Goal: Task Accomplishment & Management: Use online tool/utility

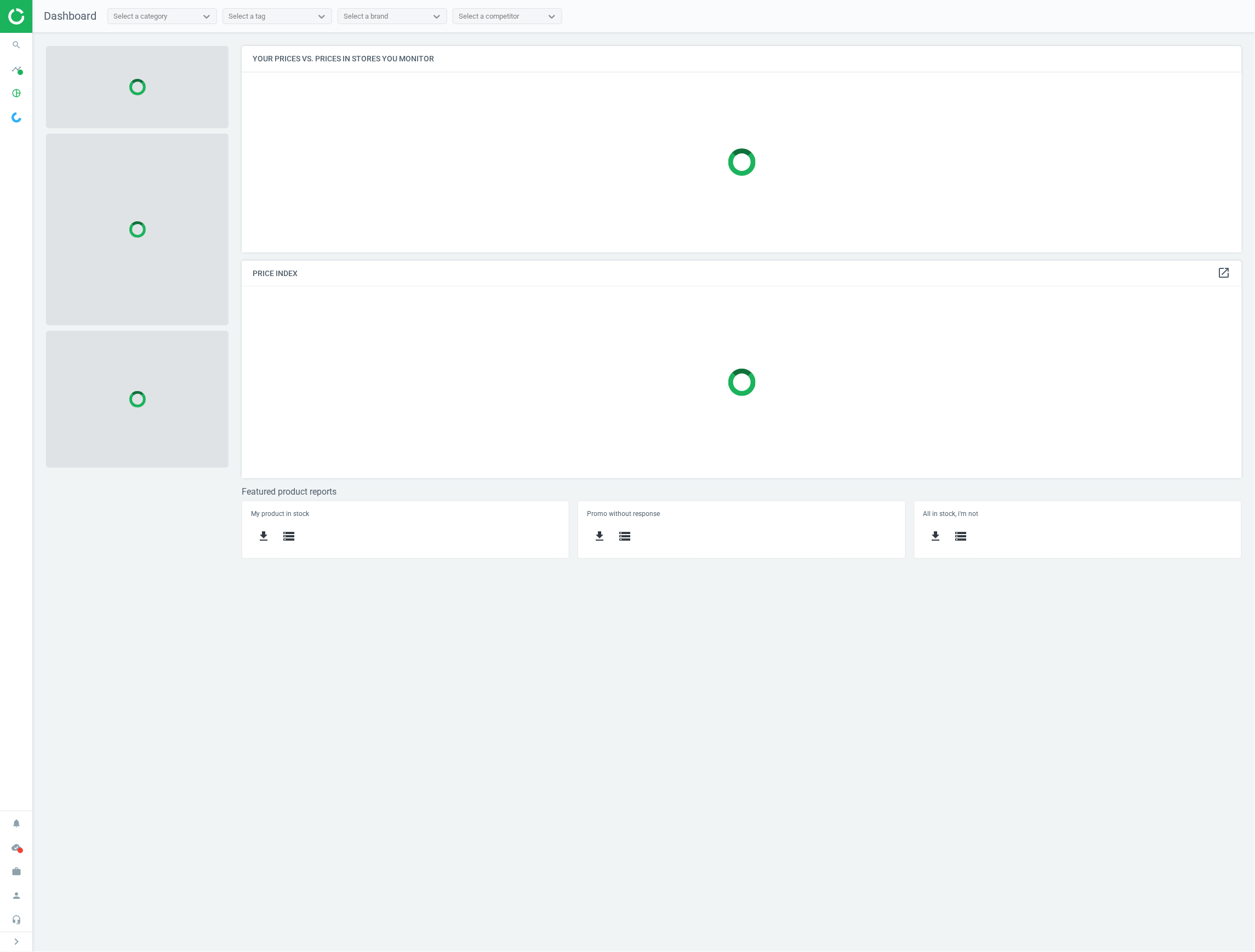
scroll to position [229, 1023]
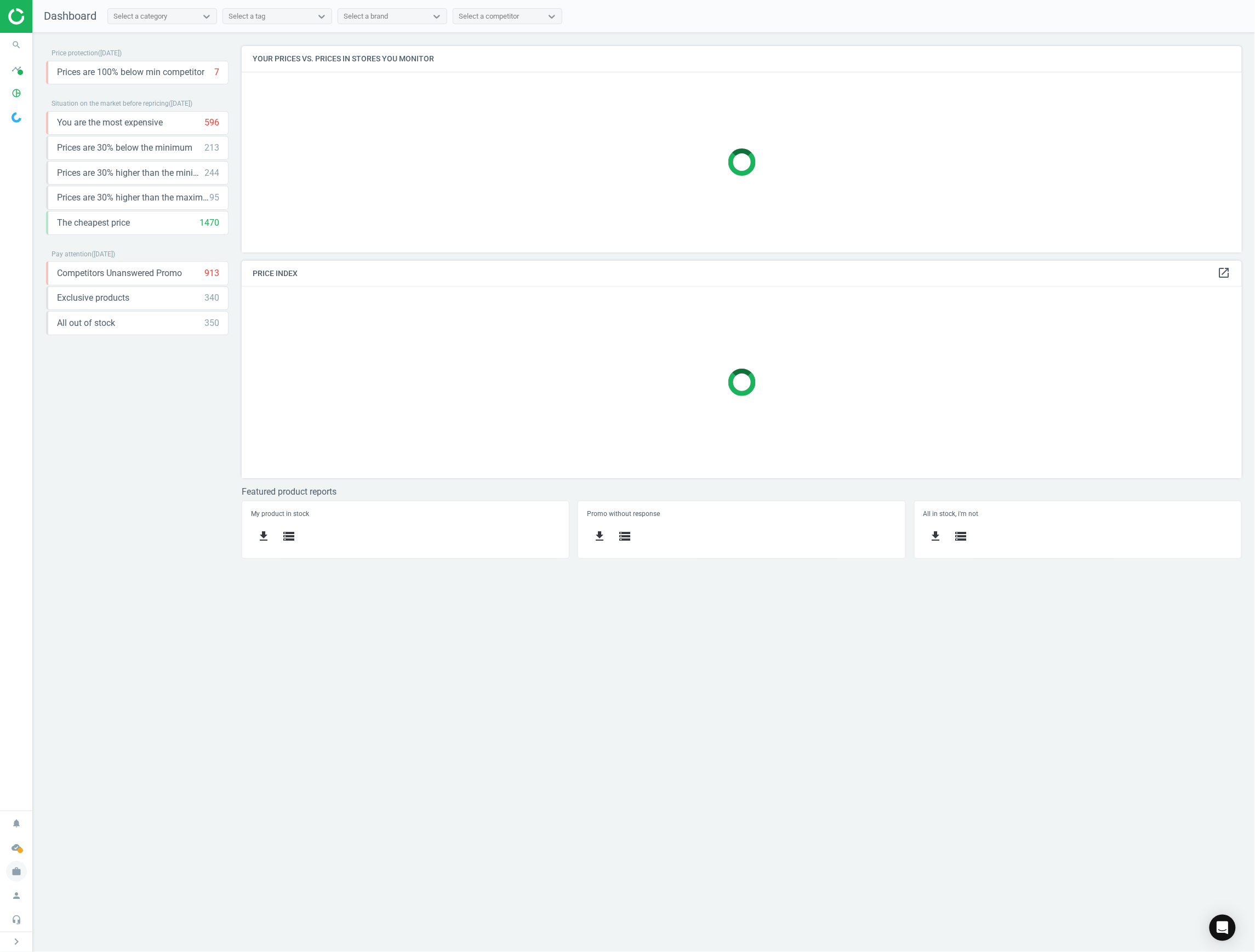
click at [20, 877] on icon "work" at bounding box center [16, 871] width 21 height 21
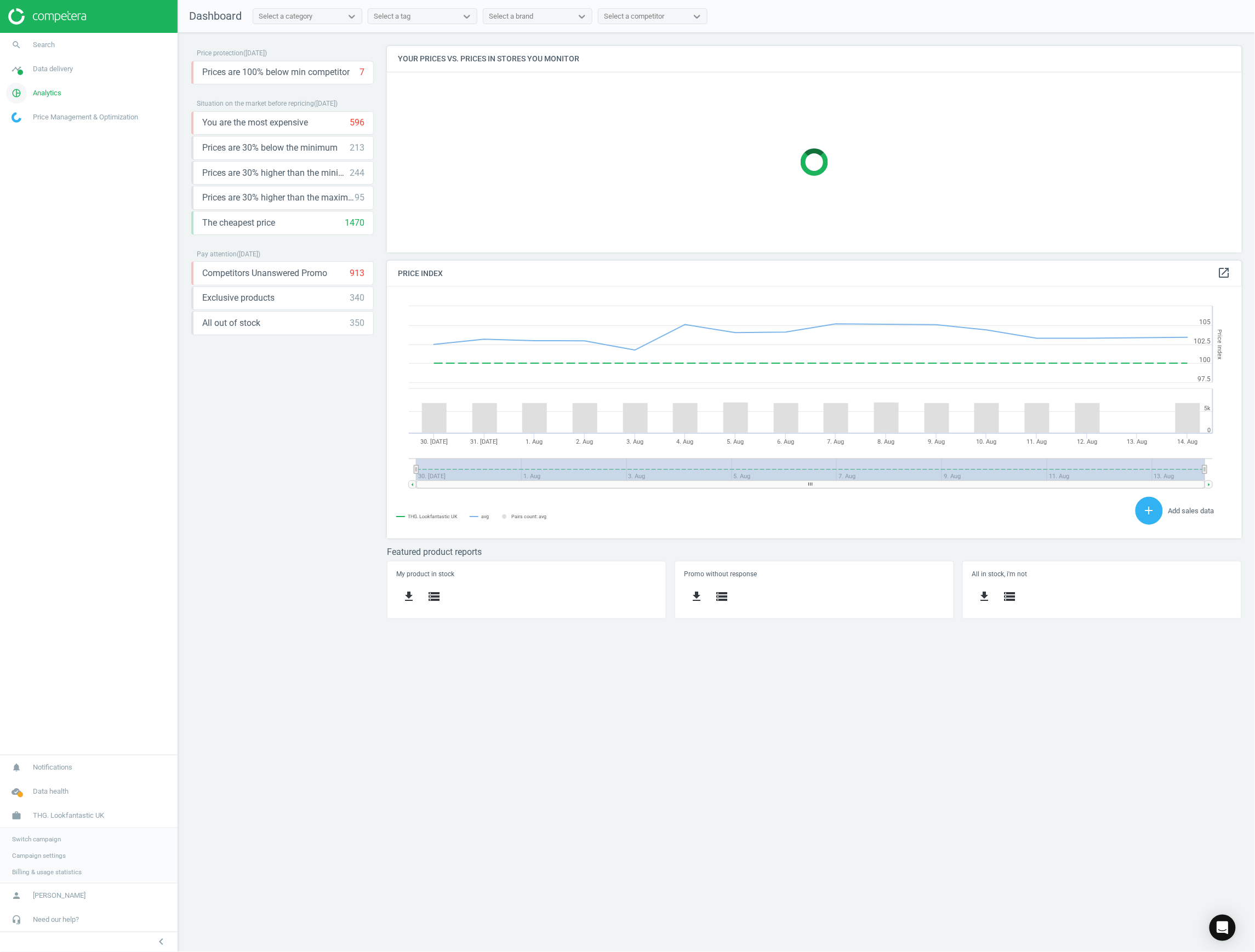
scroll to position [274, 878]
click at [82, 93] on link "pie_chart_outlined Analytics" at bounding box center [89, 93] width 177 height 24
click at [39, 128] on link "Products" at bounding box center [89, 133] width 177 height 16
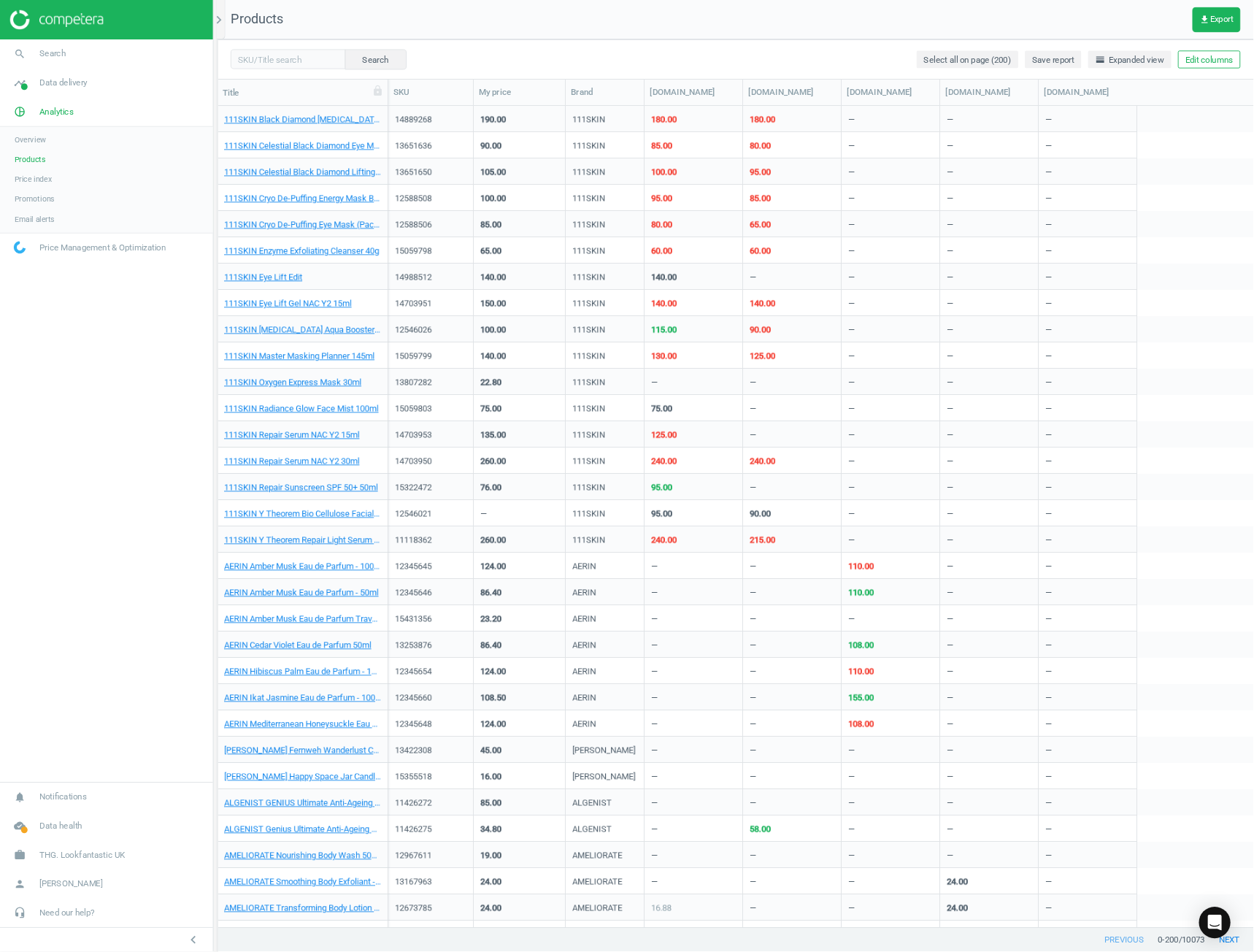
scroll to position [785, 1002]
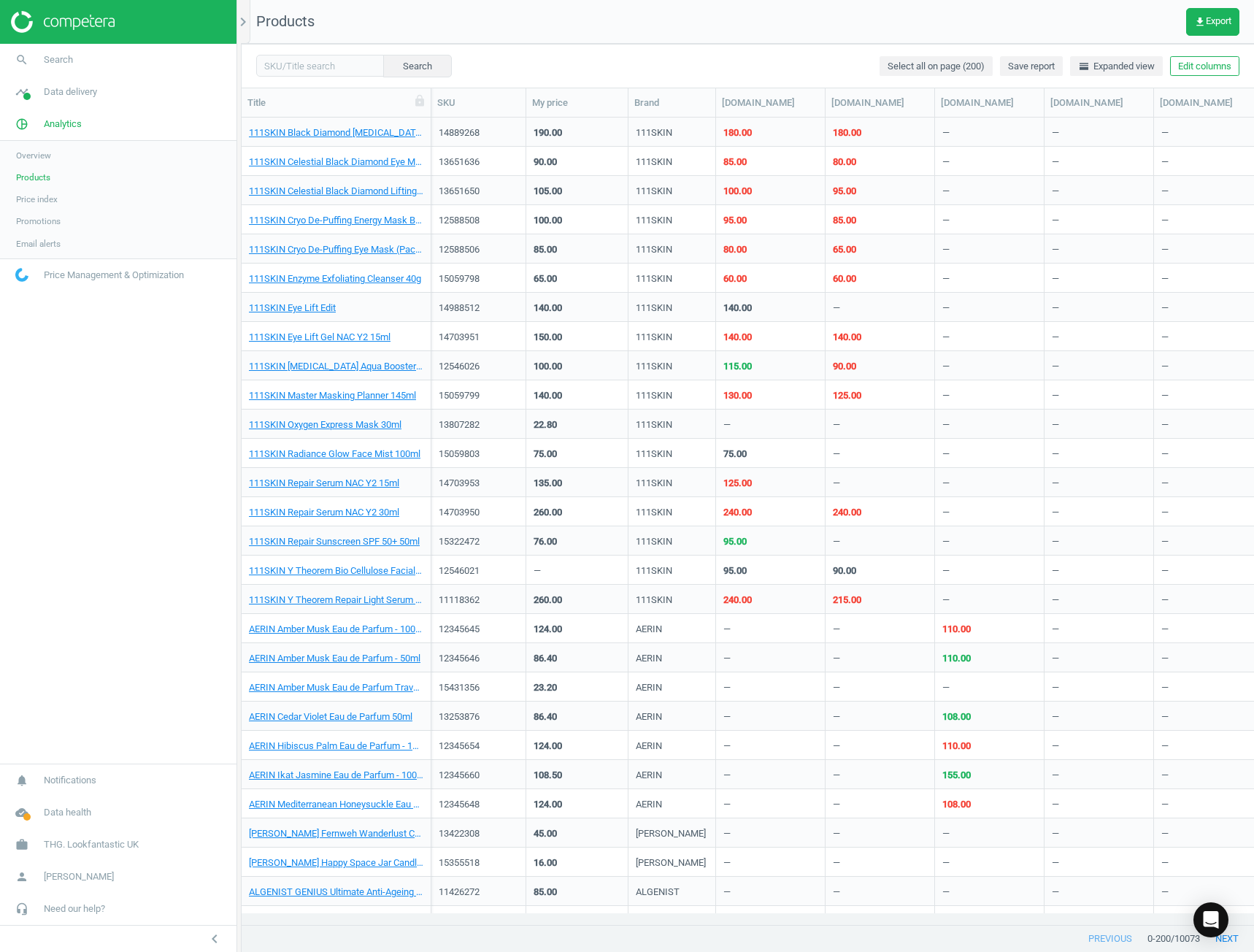
click at [305, 79] on div "Search Select all on page (200) Save report horizontal_split Expanded view Edit…" at bounding box center [748, 66] width 1012 height 44
click at [334, 71] on input "text" at bounding box center [320, 65] width 128 height 22
paste input "15065393"
type input "15065393"
click at [420, 66] on button "Search" at bounding box center [417, 65] width 69 height 22
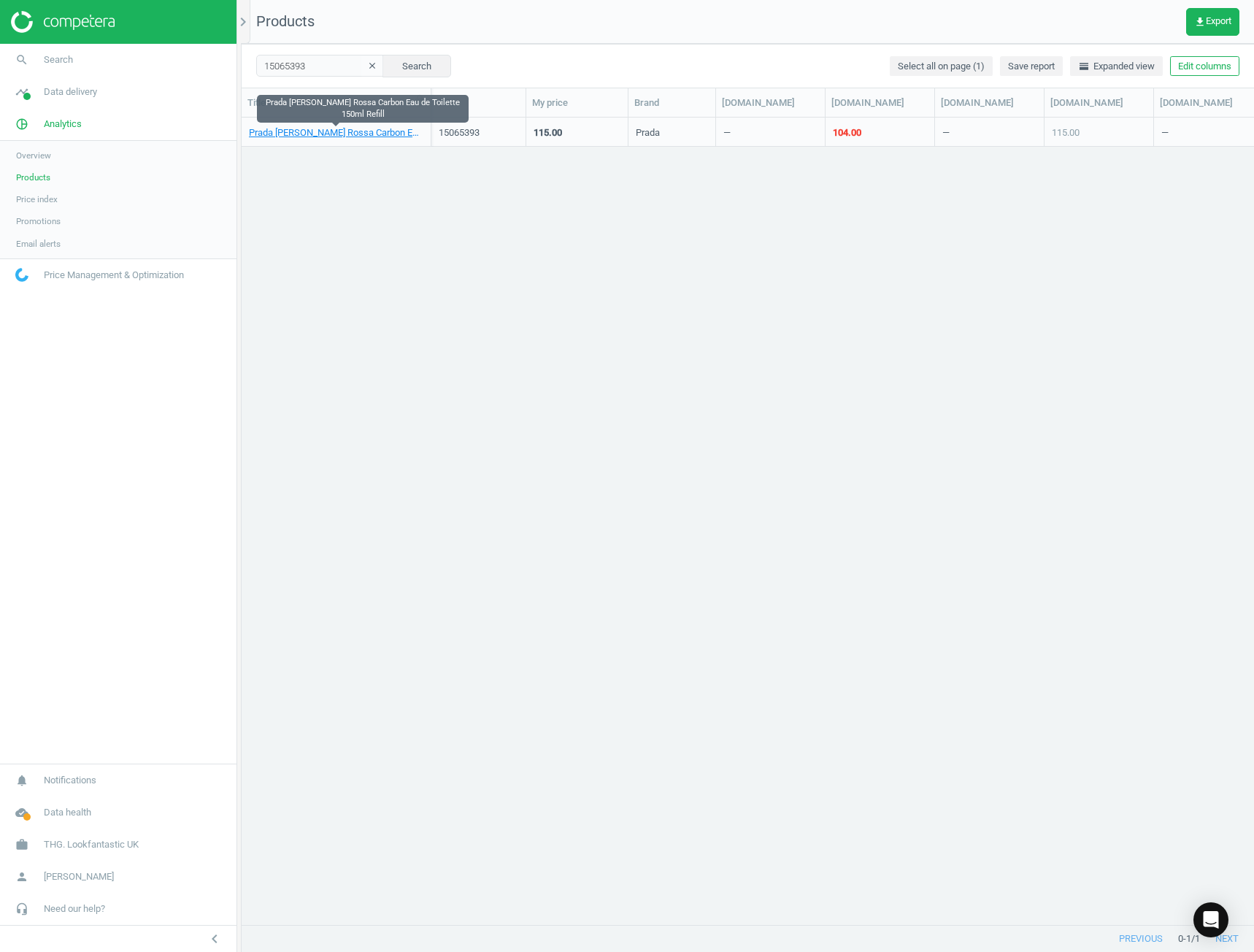
click at [320, 136] on link "Prada [PERSON_NAME] Rossa Carbon Eau de Toilette 150ml Refill" at bounding box center [336, 133] width 174 height 13
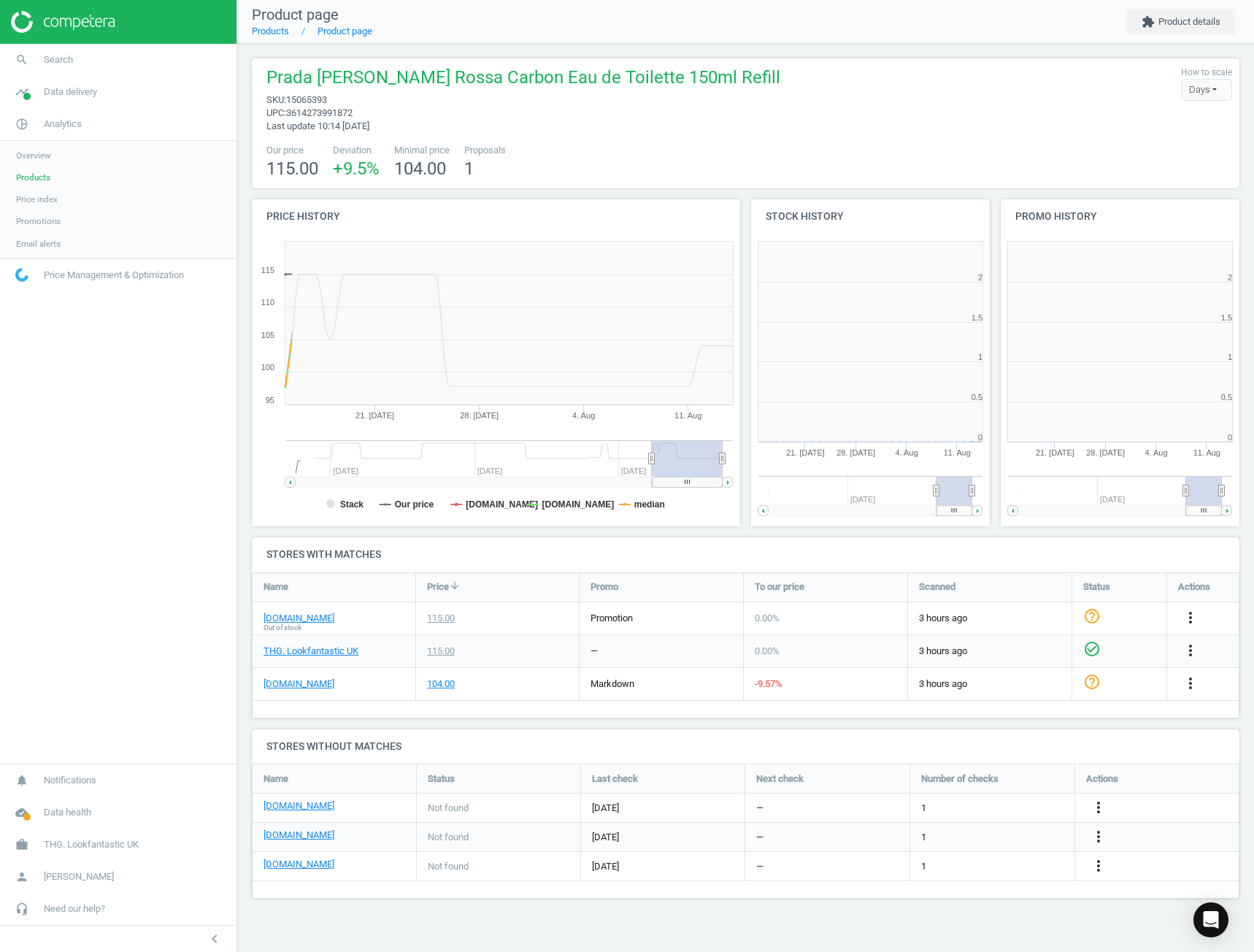
scroll to position [322, 268]
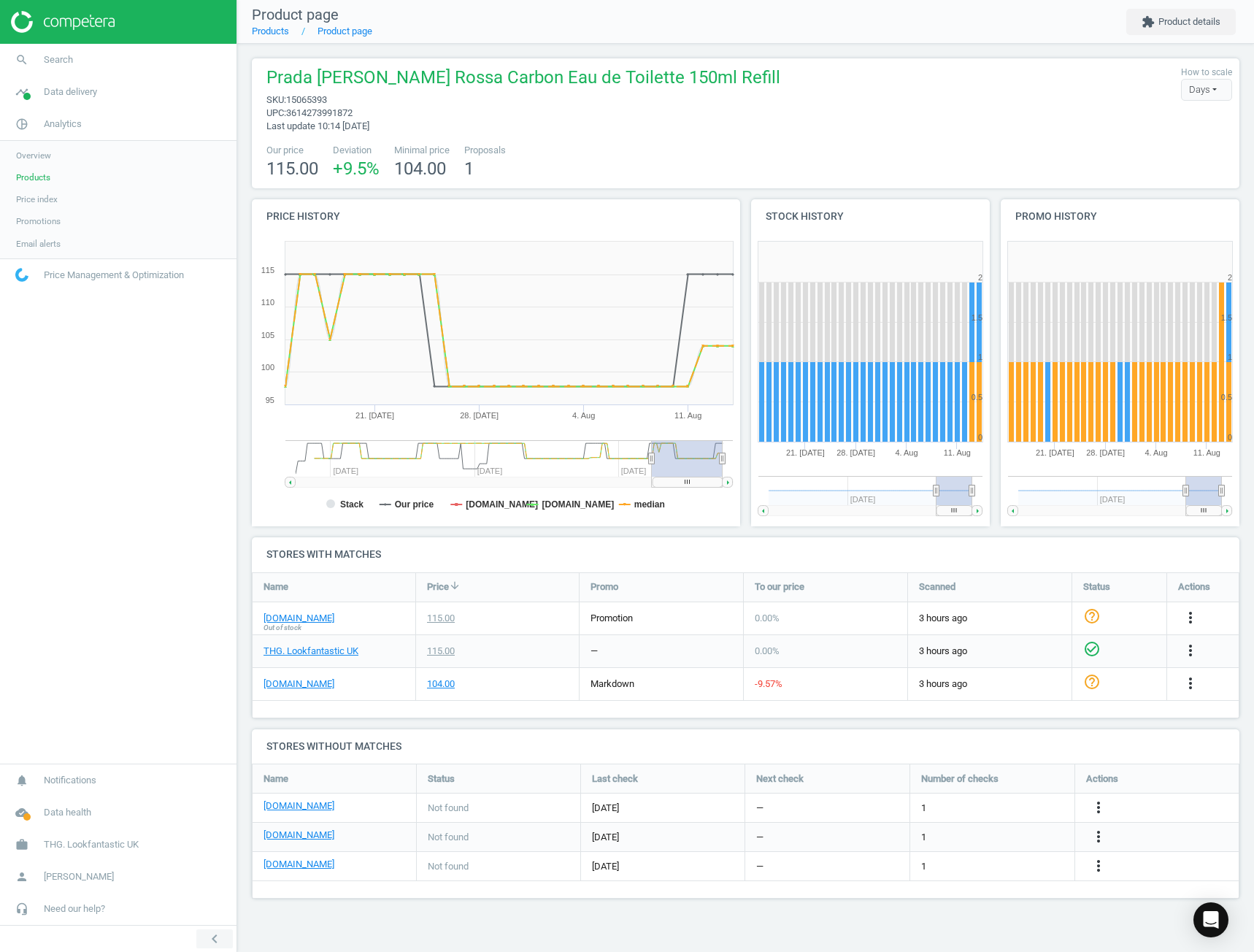
click at [212, 942] on icon "chevron_left" at bounding box center [214, 939] width 17 height 17
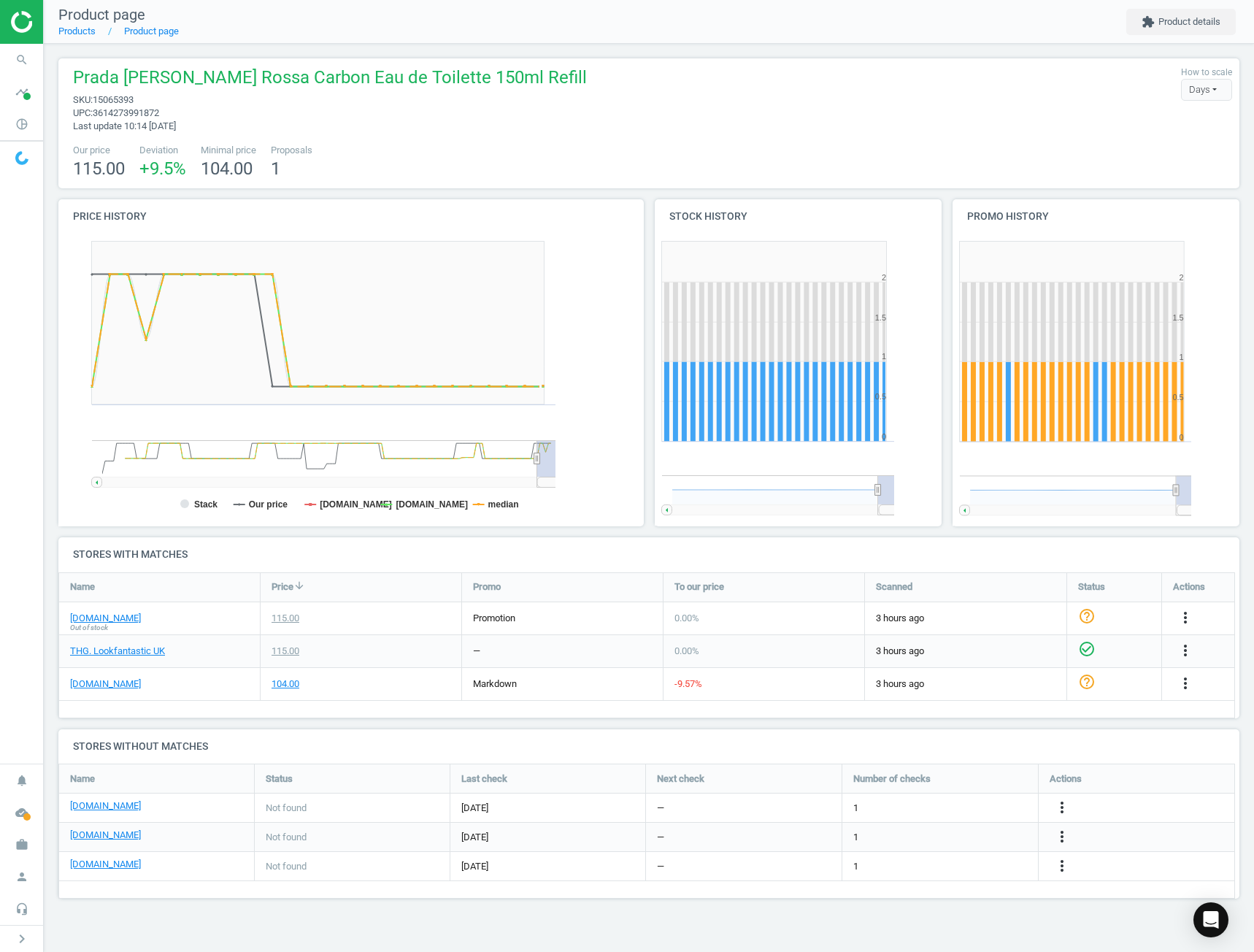
scroll to position [0, 0]
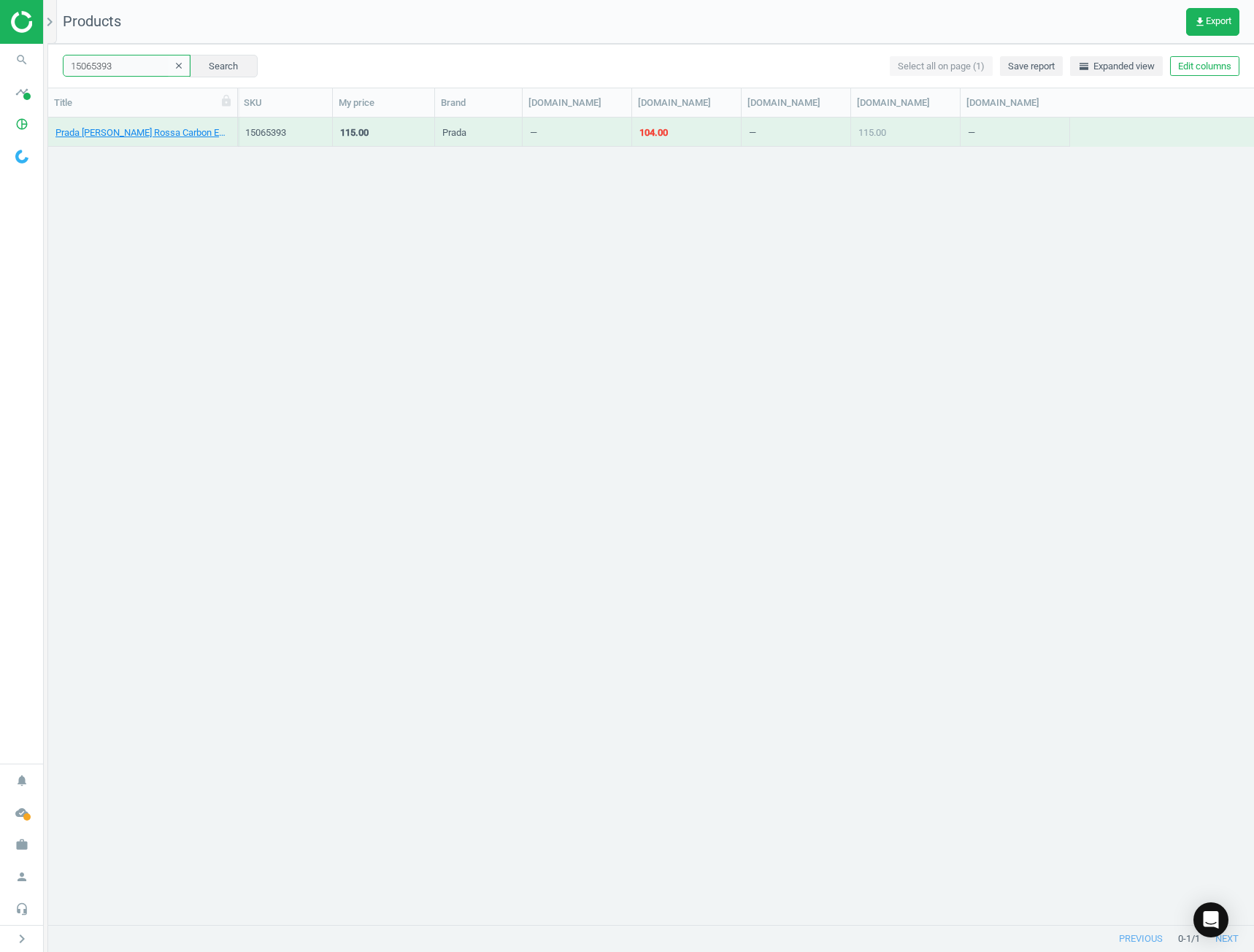
click at [113, 62] on input "15065393" at bounding box center [126, 65] width 128 height 22
paste input "327936"
type input "13279363"
click at [231, 72] on button "Search" at bounding box center [224, 65] width 69 height 22
click at [157, 135] on link "VIRTUE Flourish Hair Rejuvenation Treatment (3 Month Supply)" at bounding box center [142, 133] width 174 height 13
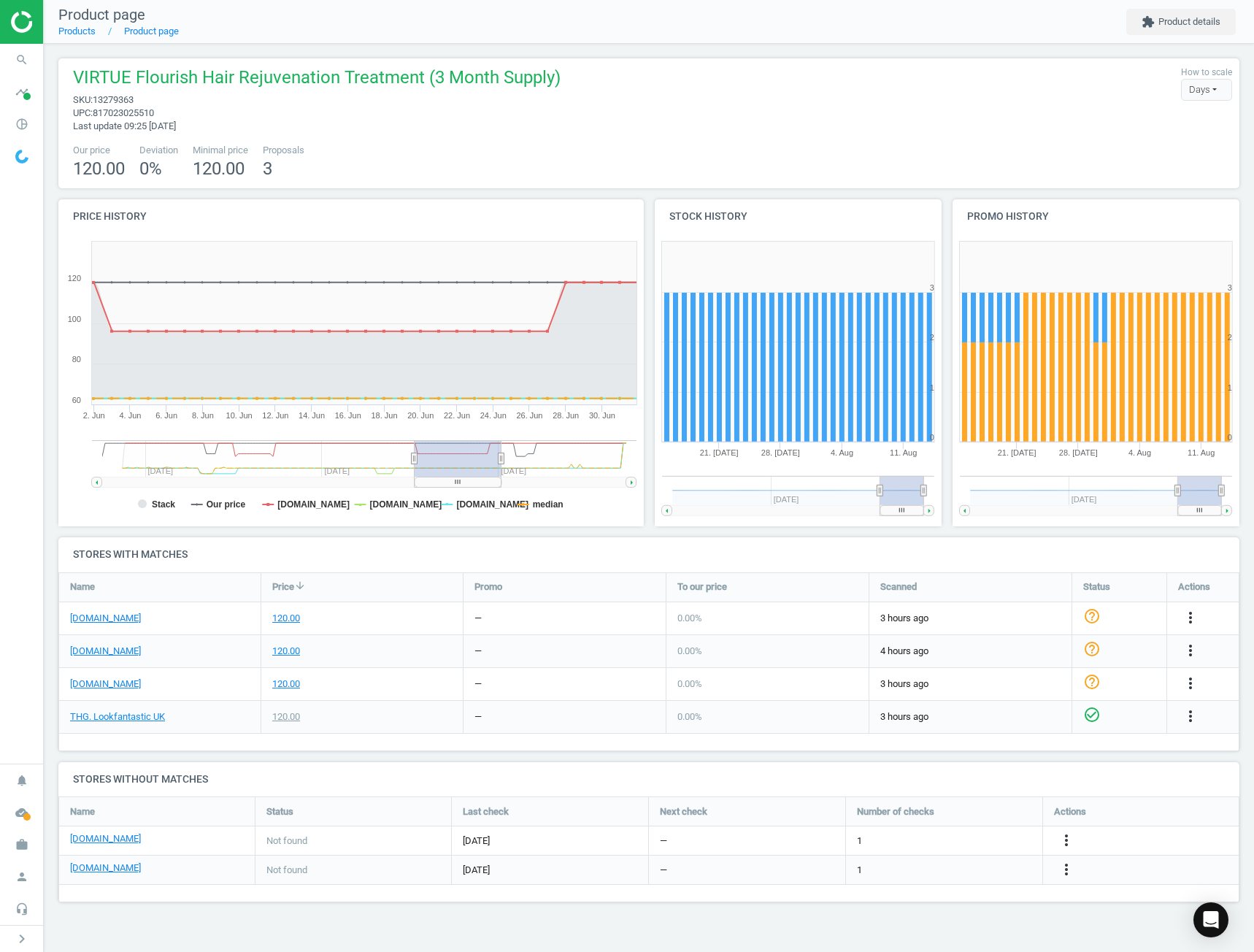
drag, startPoint x: 544, startPoint y: 464, endPoint x: 408, endPoint y: 482, distance: 137.2
click at [408, 482] on icon "Created with Highstock 6.2.0 Stack Our price [DOMAIN_NAME] [DOMAIN_NAME] [DOMAI…" at bounding box center [351, 380] width 585 height 292
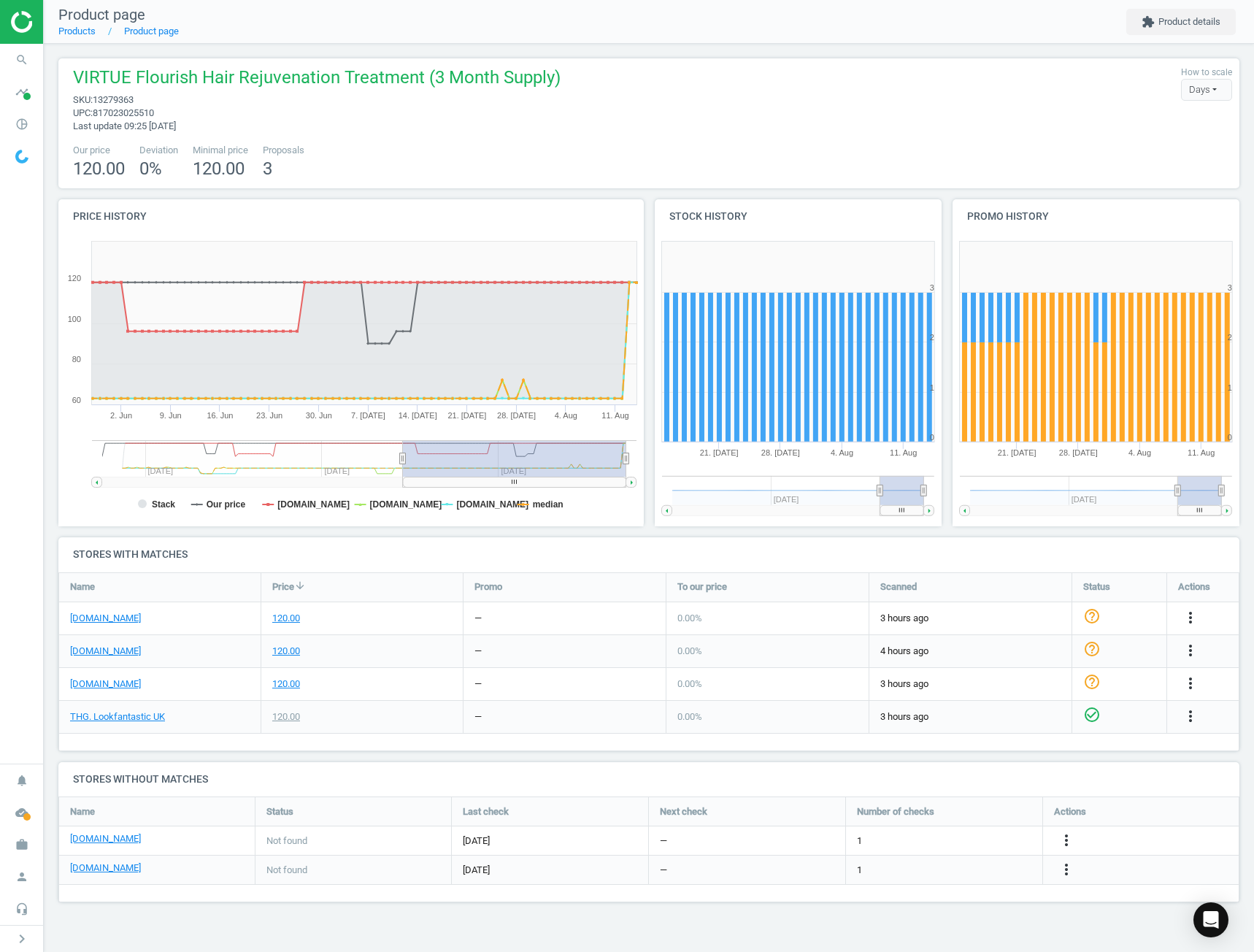
drag, startPoint x: 487, startPoint y: 461, endPoint x: 636, endPoint y: 459, distance: 149.0
click at [636, 459] on icon "Created with Highstock 6.2.0 Stack Our price [DOMAIN_NAME] [DOMAIN_NAME] [DOMAI…" at bounding box center [351, 380] width 585 height 292
click at [534, 500] on tspan "median" at bounding box center [548, 505] width 31 height 10
click at [465, 505] on tspan "[DOMAIN_NAME]" at bounding box center [492, 505] width 73 height 10
click at [403, 506] on tspan "[DOMAIN_NAME]" at bounding box center [406, 505] width 73 height 10
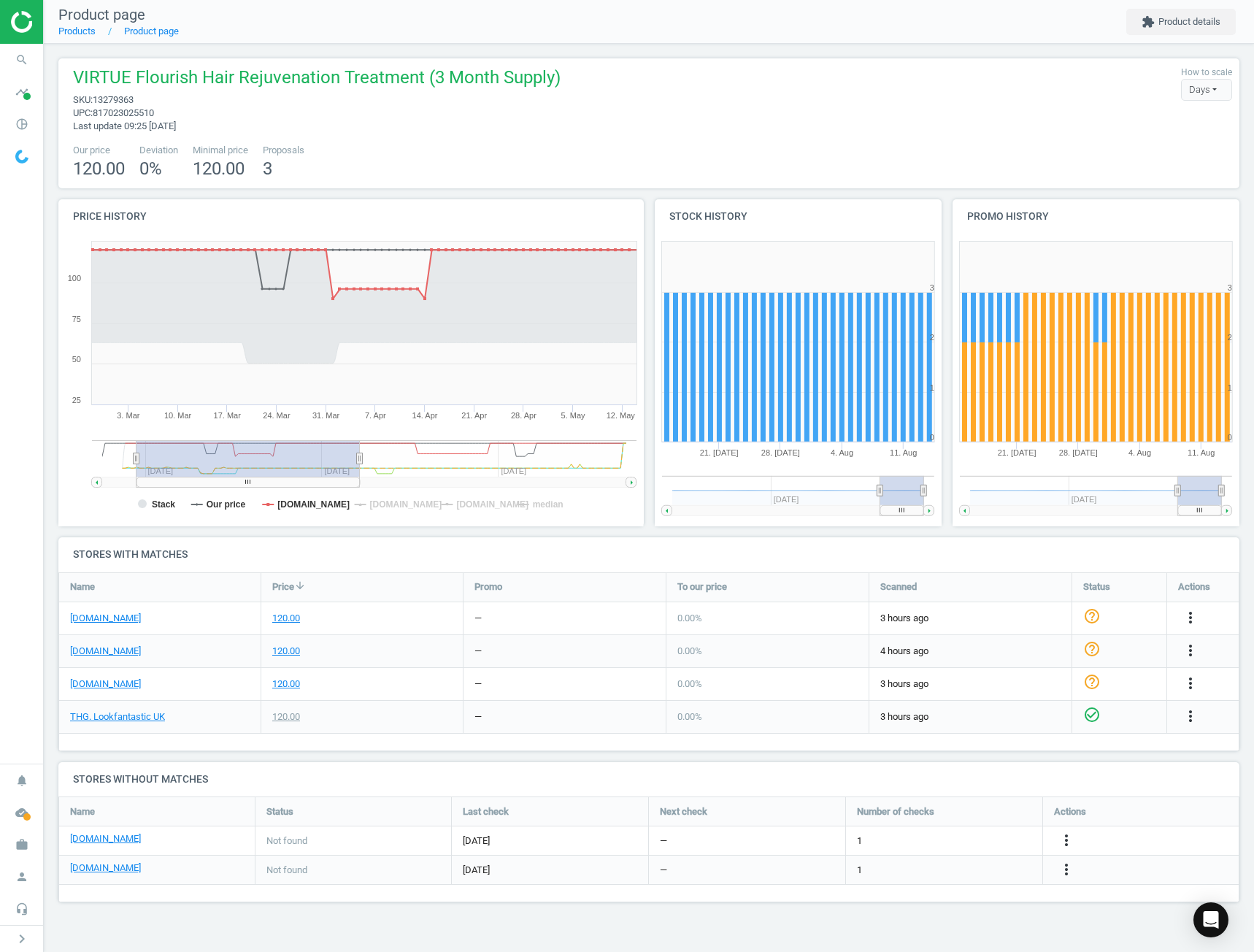
drag, startPoint x: 405, startPoint y: 466, endPoint x: 138, endPoint y: 458, distance: 267.1
click at [138, 458] on g at bounding box center [364, 464] width 544 height 47
click at [405, 503] on tspan "[DOMAIN_NAME]" at bounding box center [406, 505] width 73 height 10
click at [481, 503] on tspan "[DOMAIN_NAME]" at bounding box center [492, 505] width 73 height 10
click at [538, 506] on tspan "median" at bounding box center [548, 505] width 31 height 10
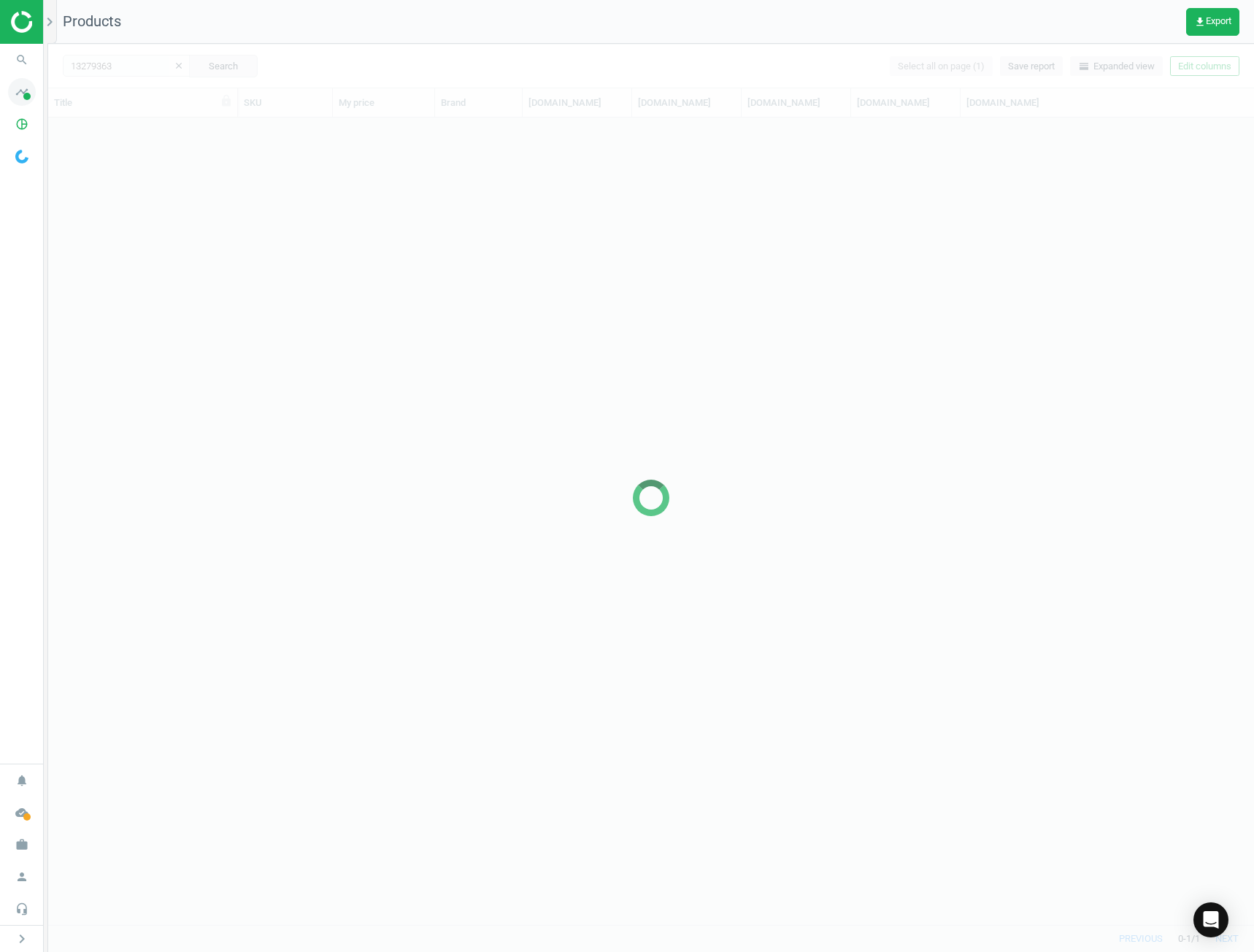
scroll to position [796, 1195]
click at [134, 68] on div at bounding box center [651, 498] width 1206 height 909
click at [134, 67] on div at bounding box center [651, 498] width 1206 height 909
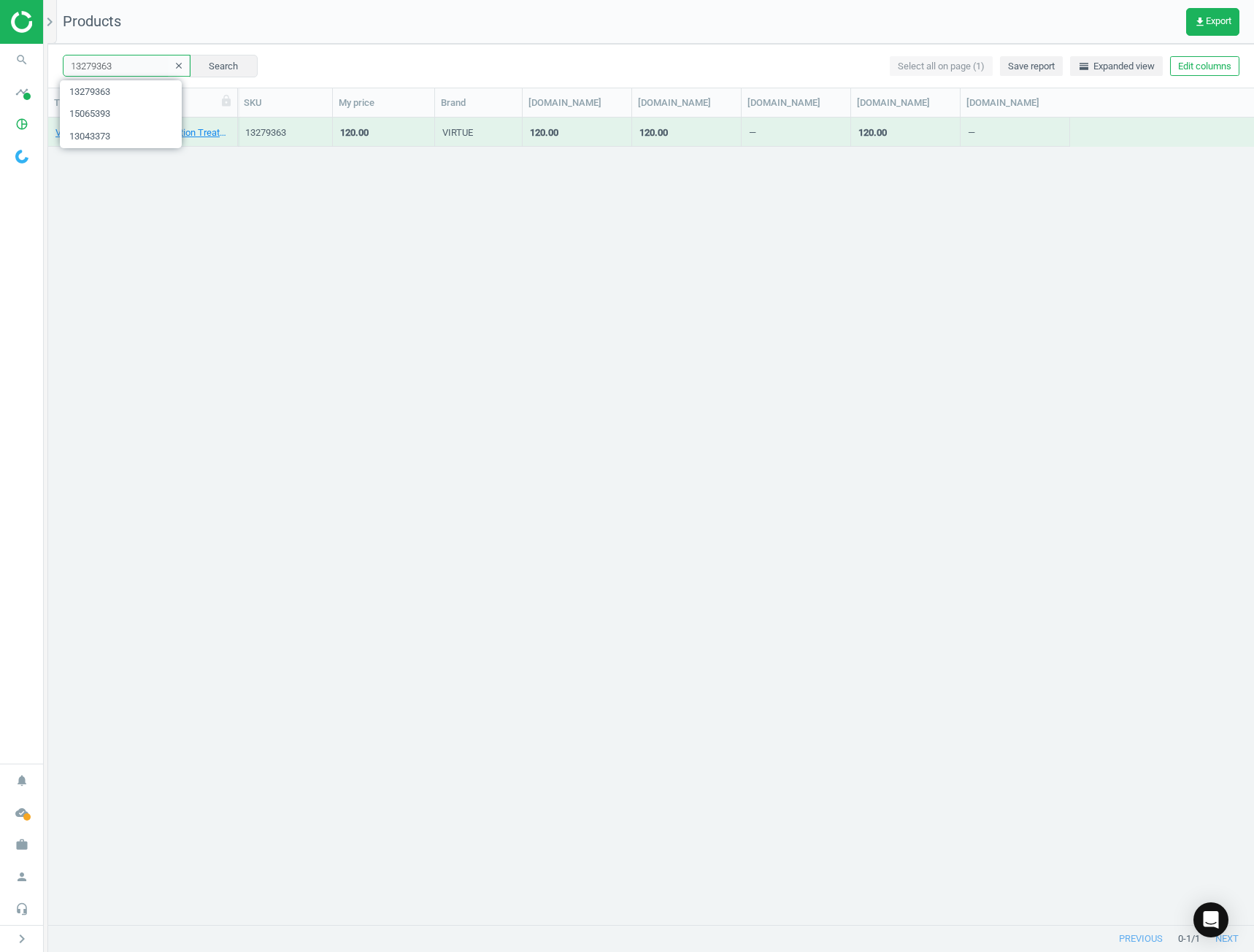
click at [143, 58] on input "13279363" at bounding box center [126, 65] width 128 height 22
paste input "536325"
type input "15363253"
click at [200, 63] on button "Search" at bounding box center [224, 65] width 69 height 22
click at [213, 128] on link "[PERSON_NAME] Travel Size Caviar Stick Eye Shadow Shimmer - Rosegold" at bounding box center [142, 133] width 174 height 13
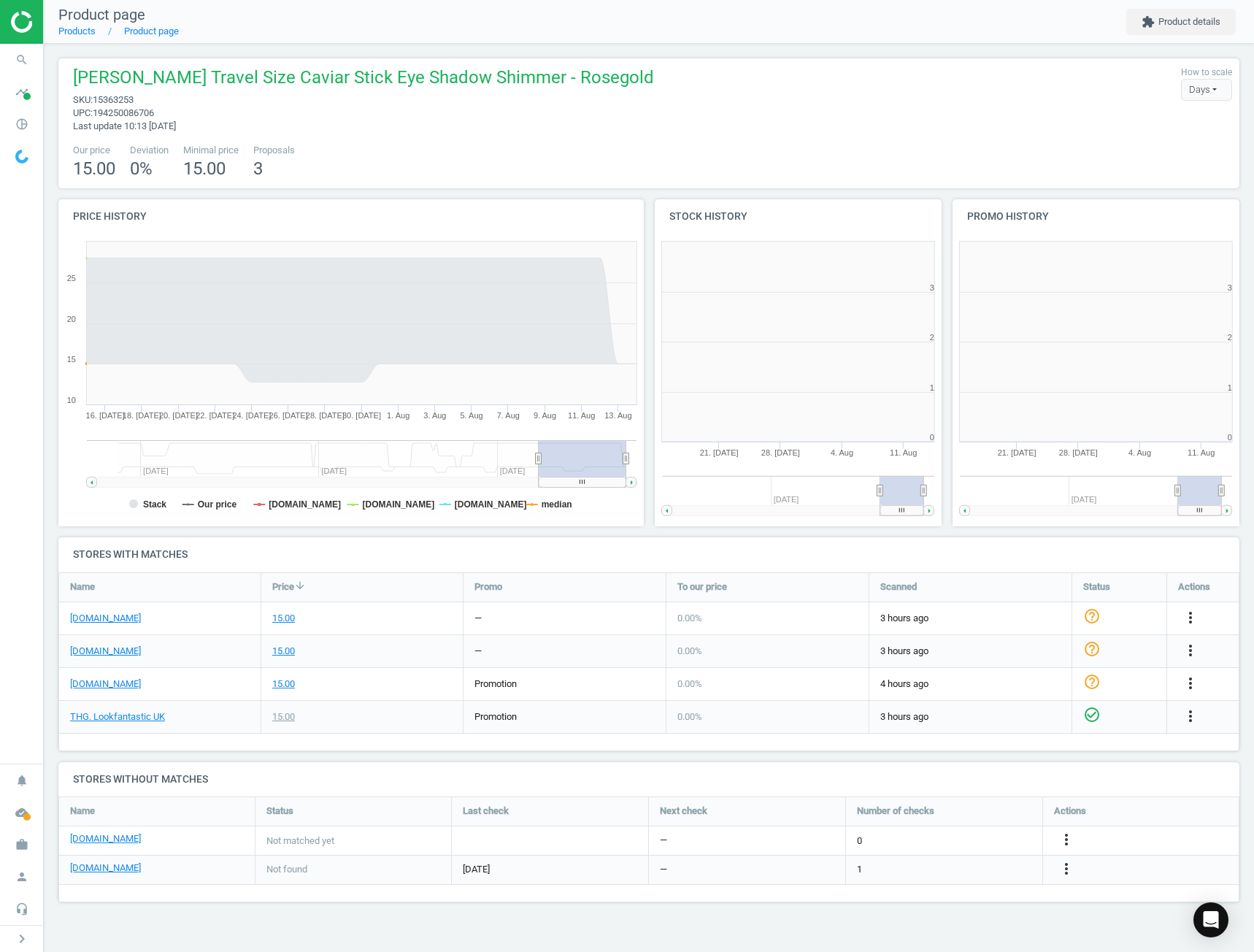
scroll to position [322, 318]
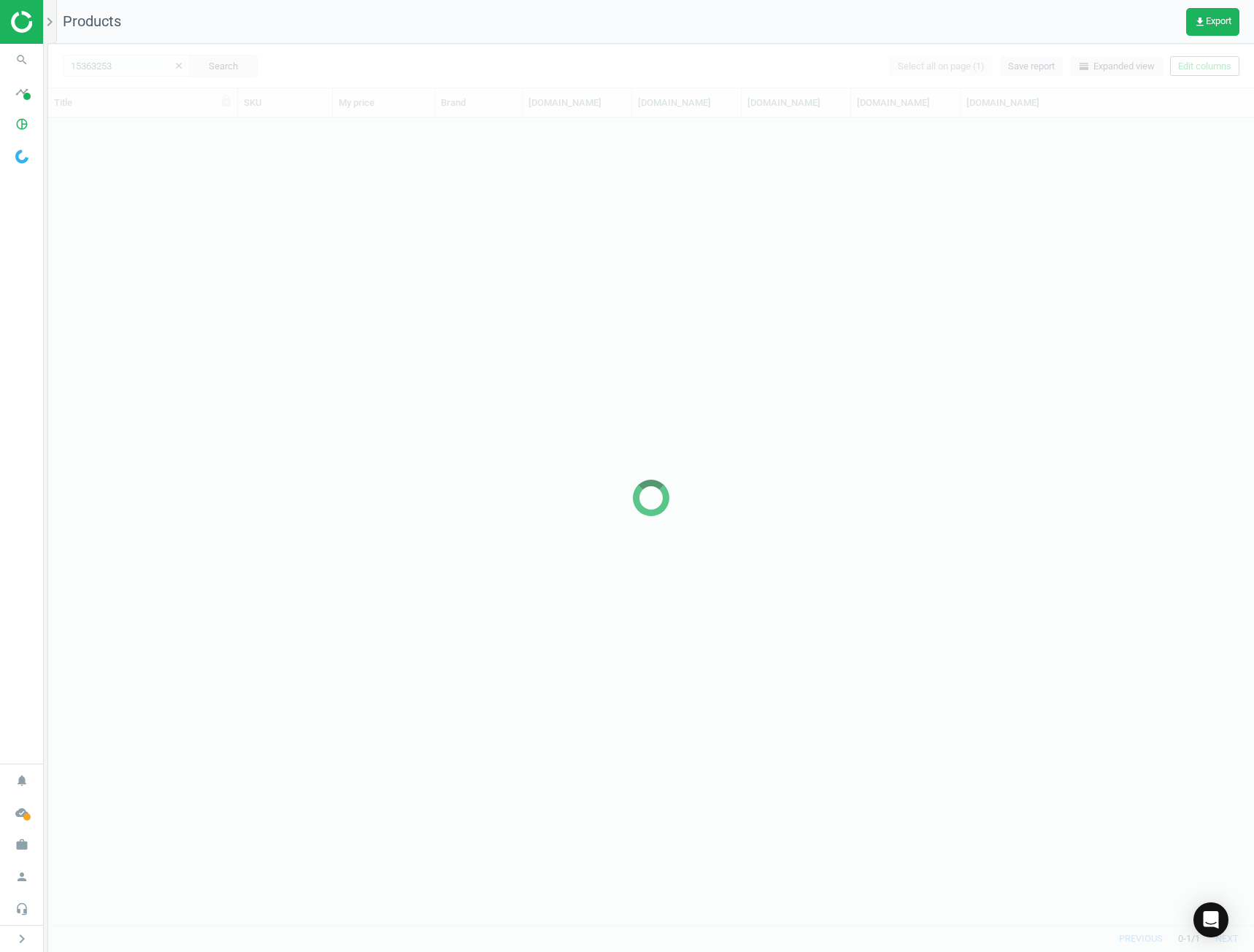
scroll to position [12, 12]
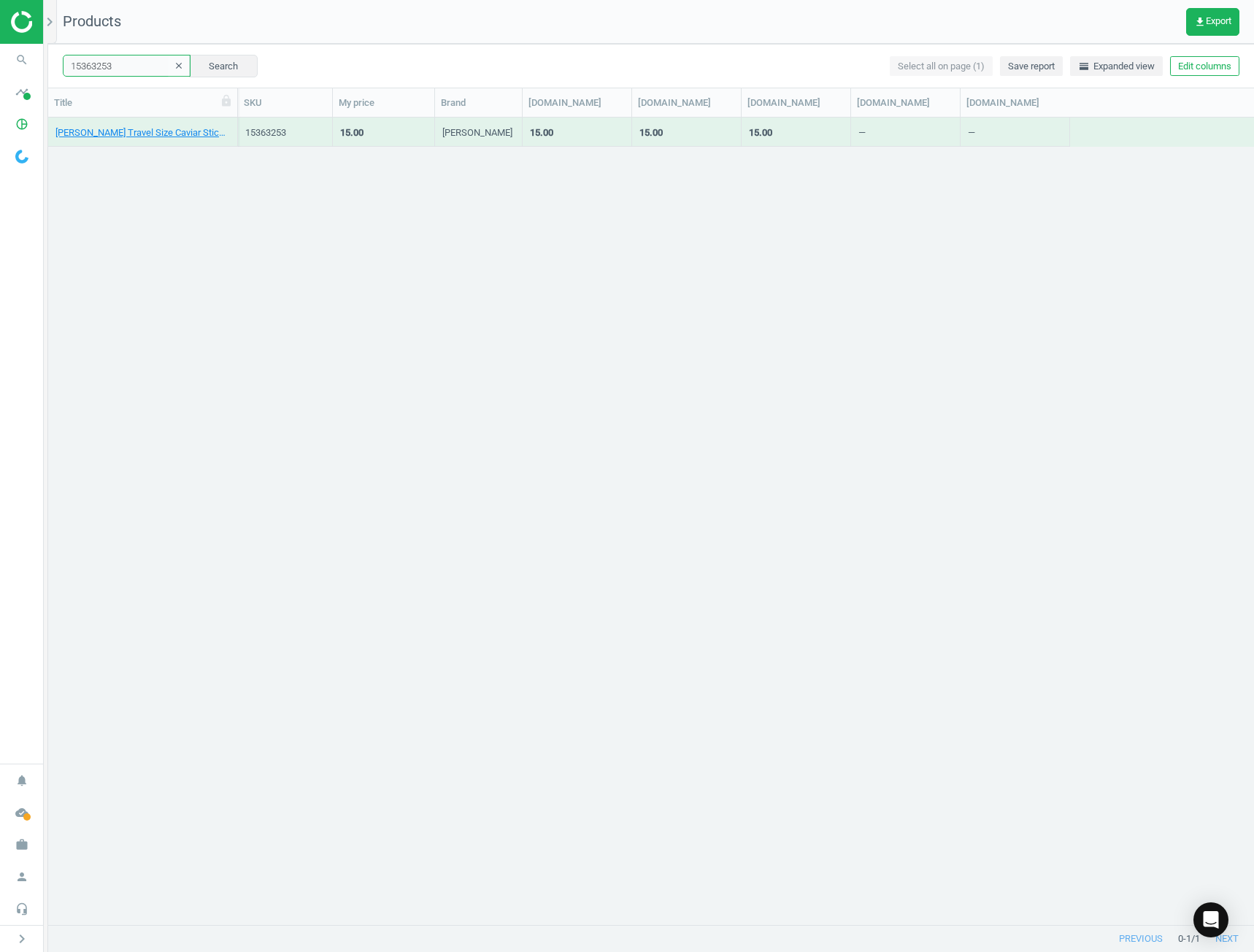
click at [138, 63] on input "15363253" at bounding box center [126, 65] width 128 height 22
paste input "222266"
type input "15222266"
click at [208, 61] on button "Search" at bounding box center [224, 65] width 69 height 22
click at [182, 137] on link "Real Techniques Miracle 2-in-1 Powder Puff + Travel Case" at bounding box center [142, 133] width 174 height 13
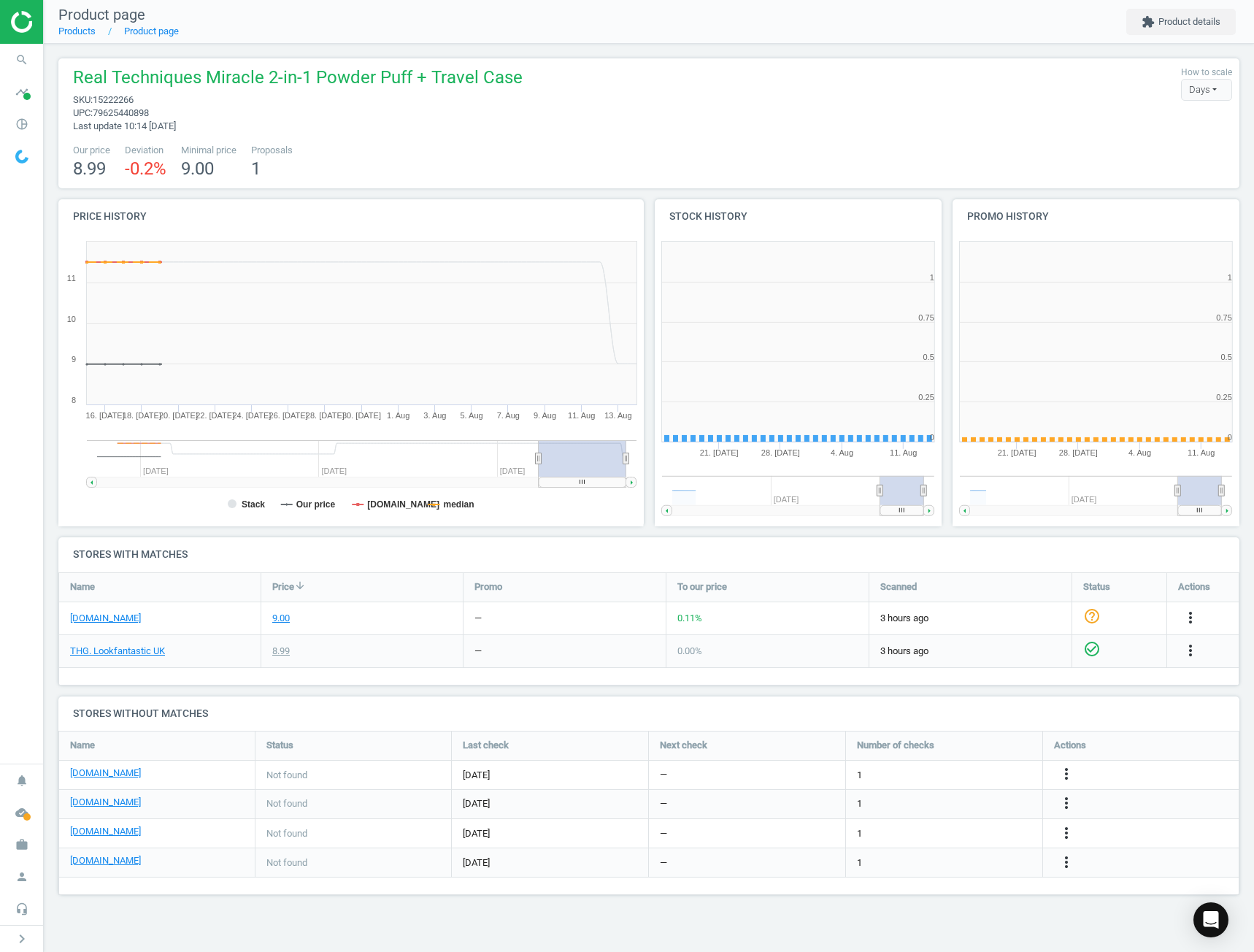
scroll to position [7, 7]
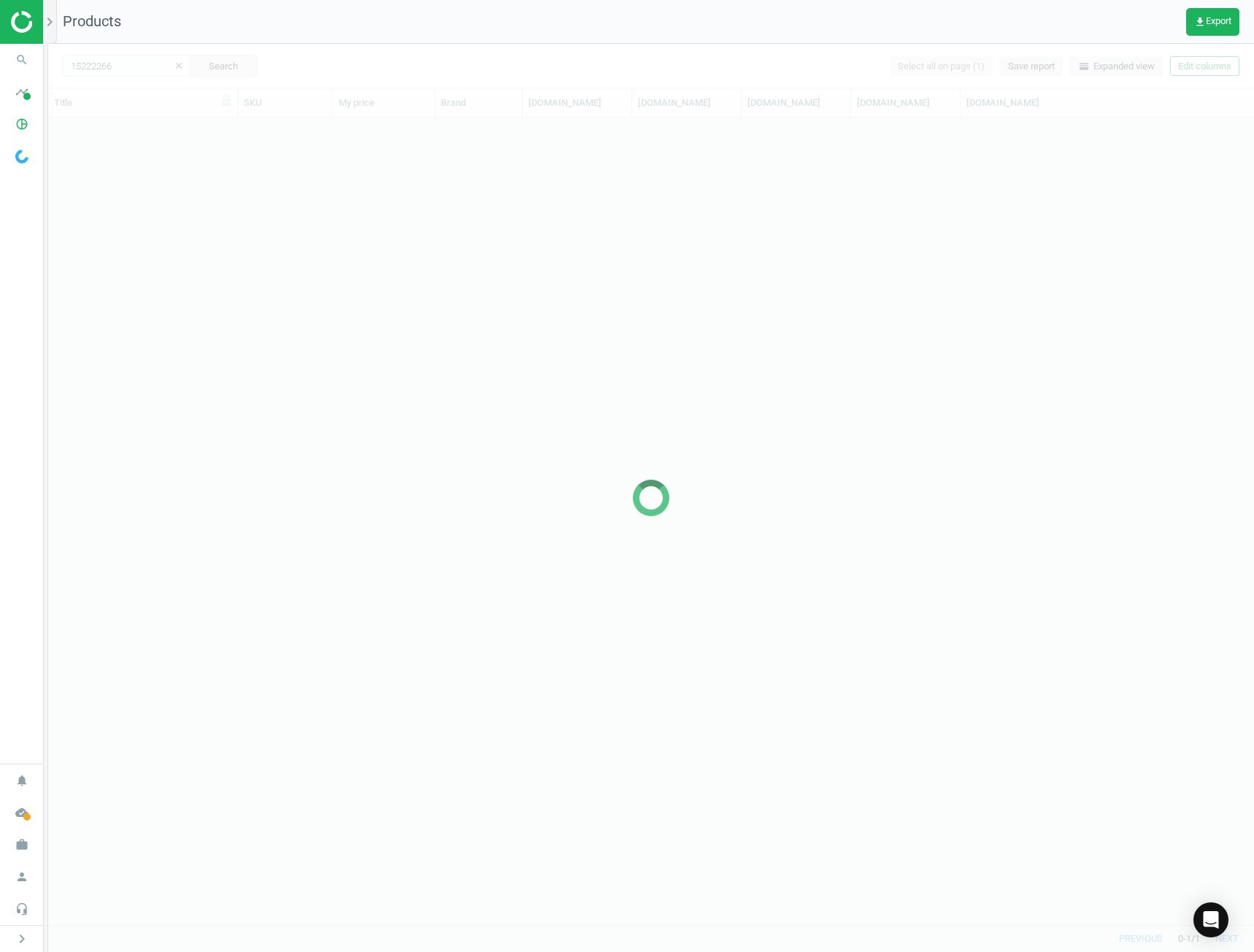
scroll to position [796, 1195]
click at [123, 74] on div at bounding box center [651, 498] width 1206 height 909
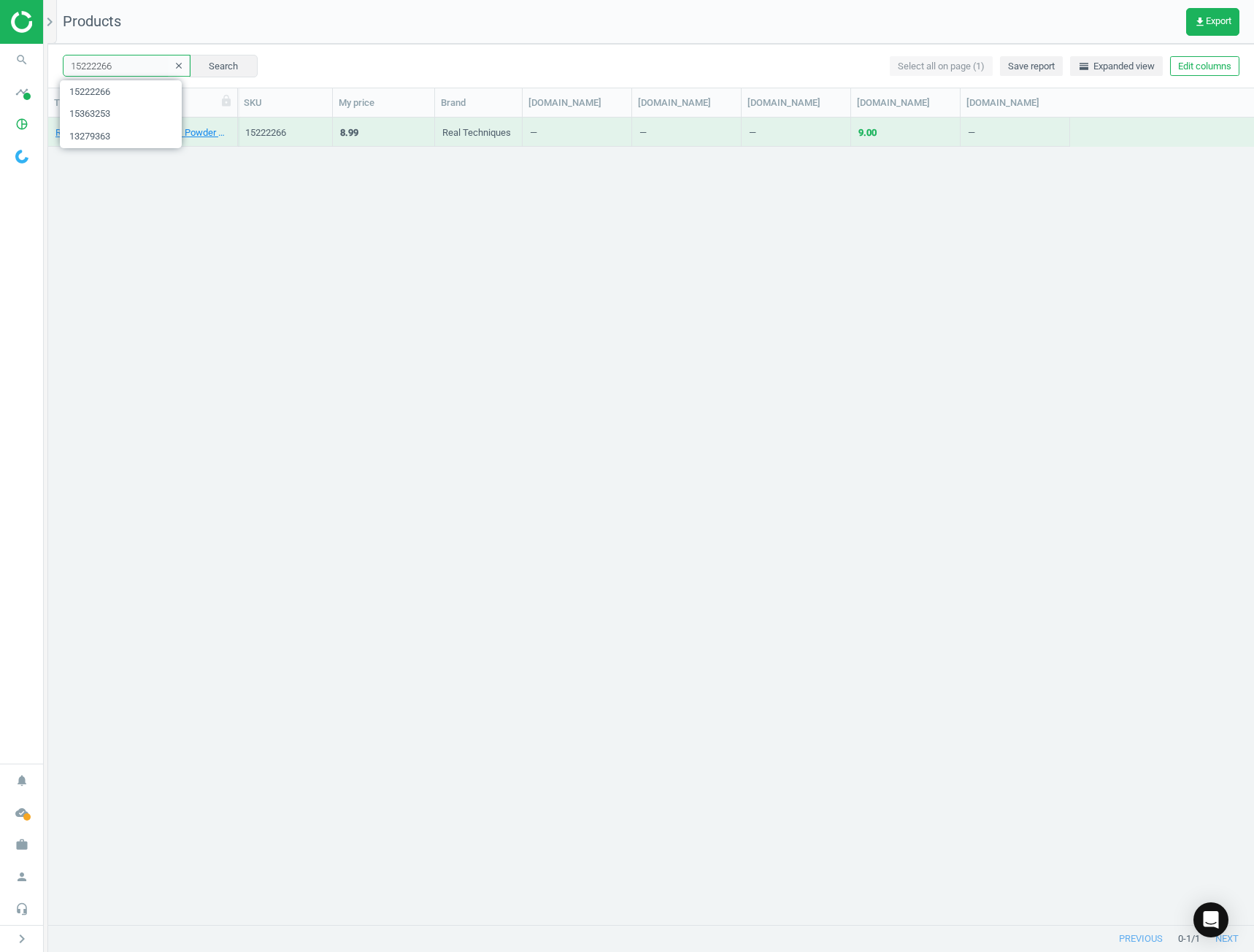
click at [128, 65] on input "15222266" at bounding box center [126, 65] width 128 height 22
paste input "447914"
type input "15447914"
click at [215, 61] on button "Search" at bounding box center [224, 65] width 69 height 22
click at [162, 134] on link "[PERSON_NAME] Make Me Blush Liquid Blush Shade 37" at bounding box center [142, 133] width 174 height 13
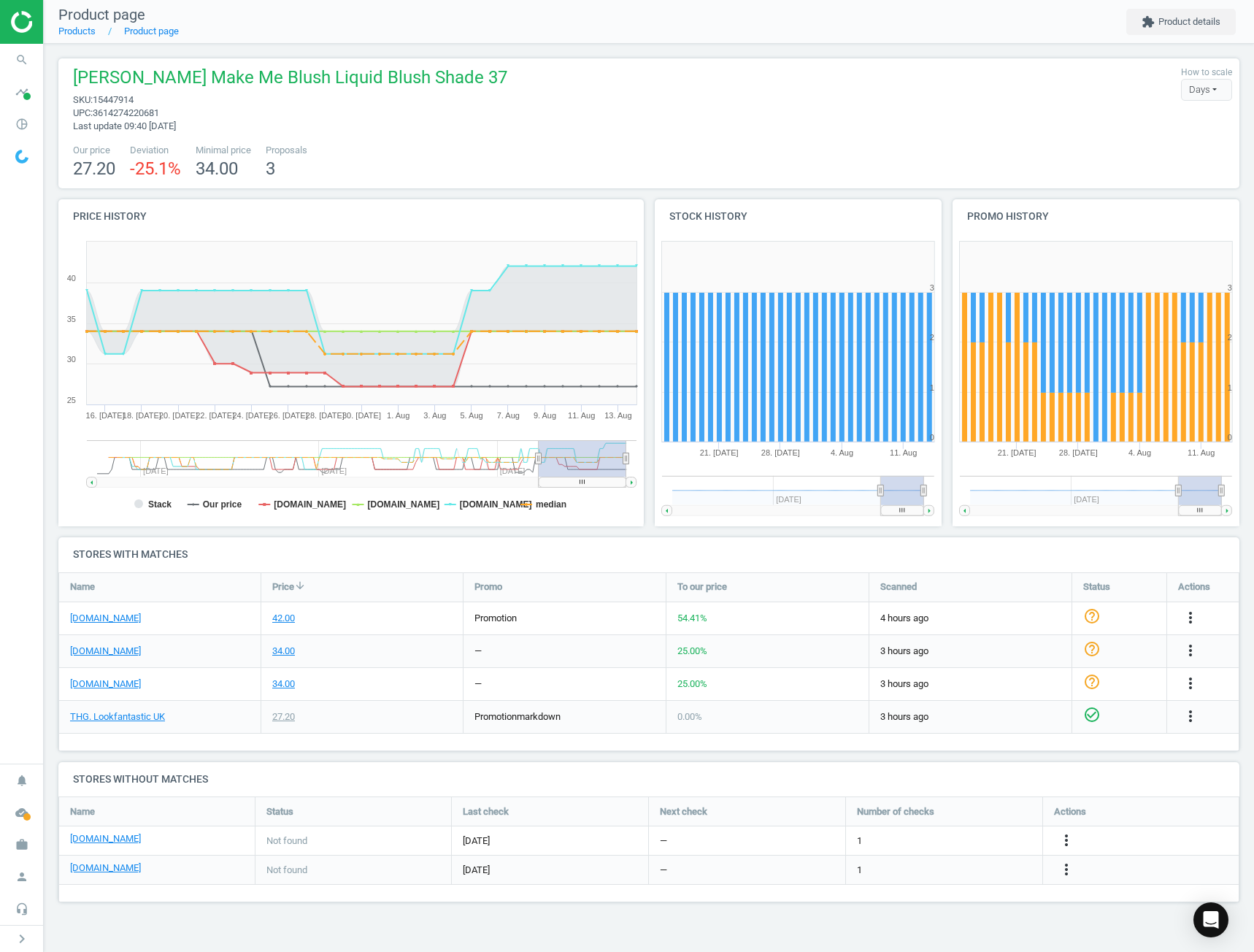
scroll to position [7, 7]
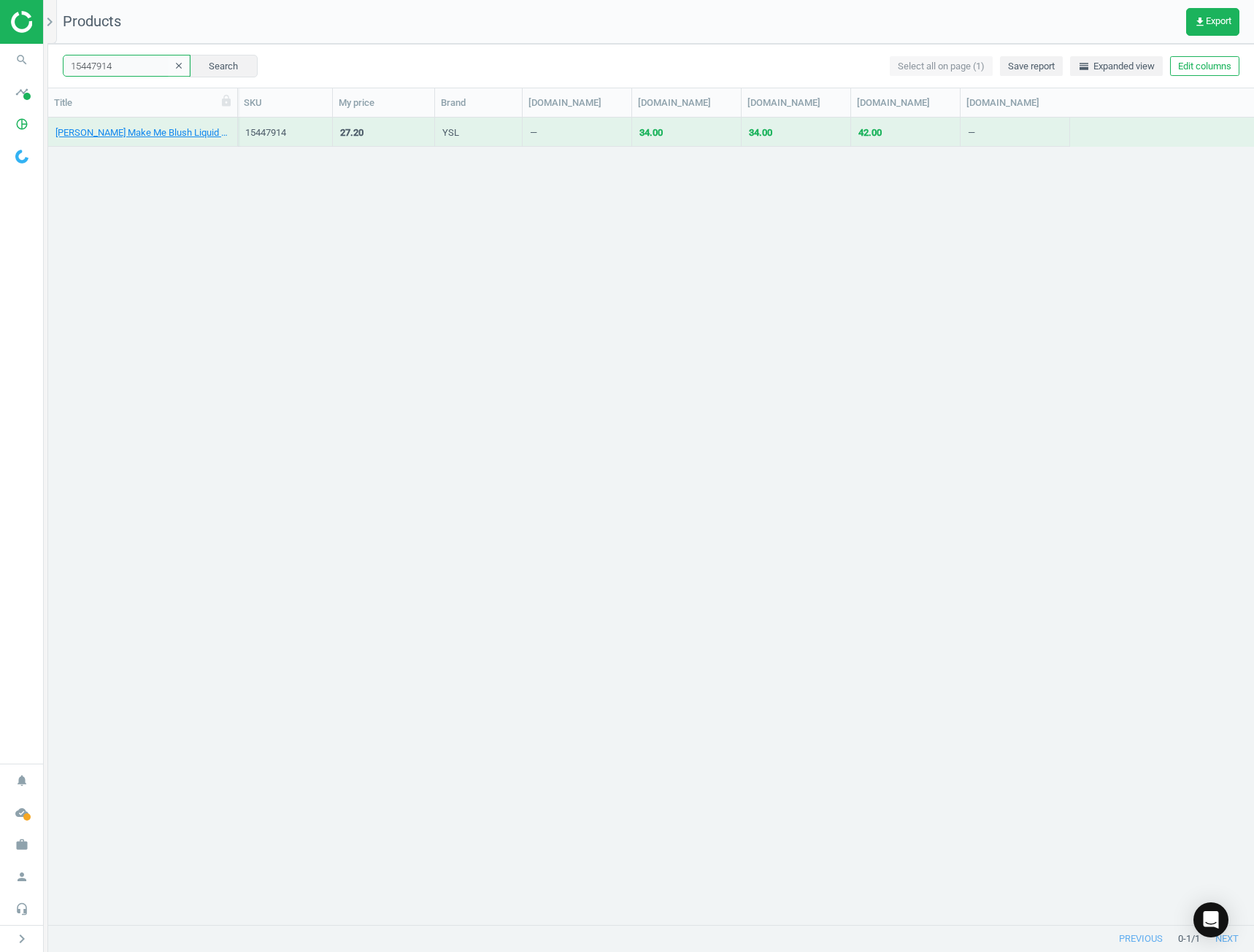
click at [100, 76] on input "15447914" at bounding box center [126, 65] width 128 height 22
paste input "3313312"
type input "13313312"
click at [206, 64] on button "Search" at bounding box center [224, 65] width 69 height 22
click at [136, 135] on link "[PERSON_NAME] Make Me Blush Liquid Blush Shade 37" at bounding box center [142, 133] width 174 height 13
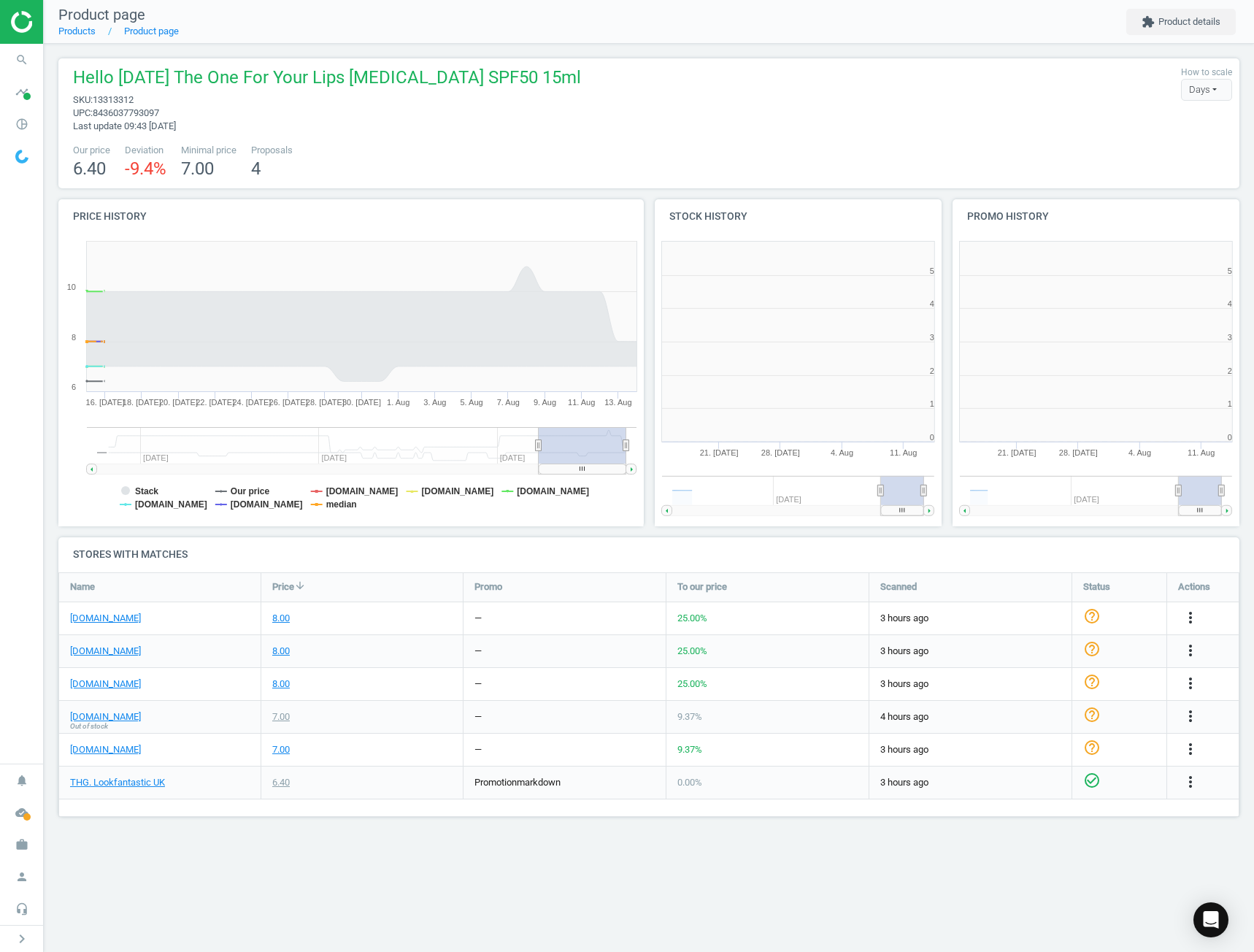
scroll to position [322, 318]
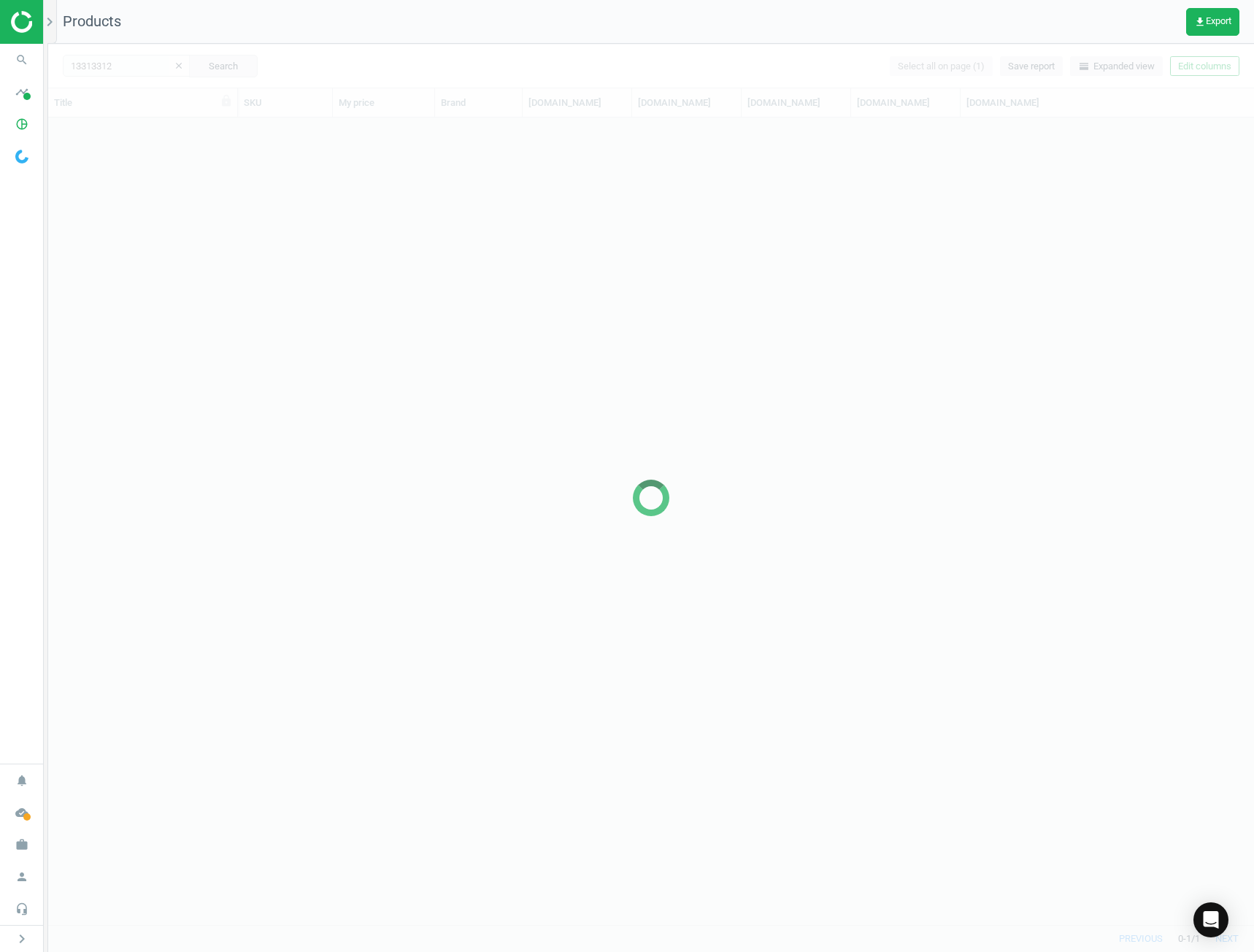
scroll to position [796, 1195]
click at [93, 67] on div at bounding box center [651, 498] width 1206 height 909
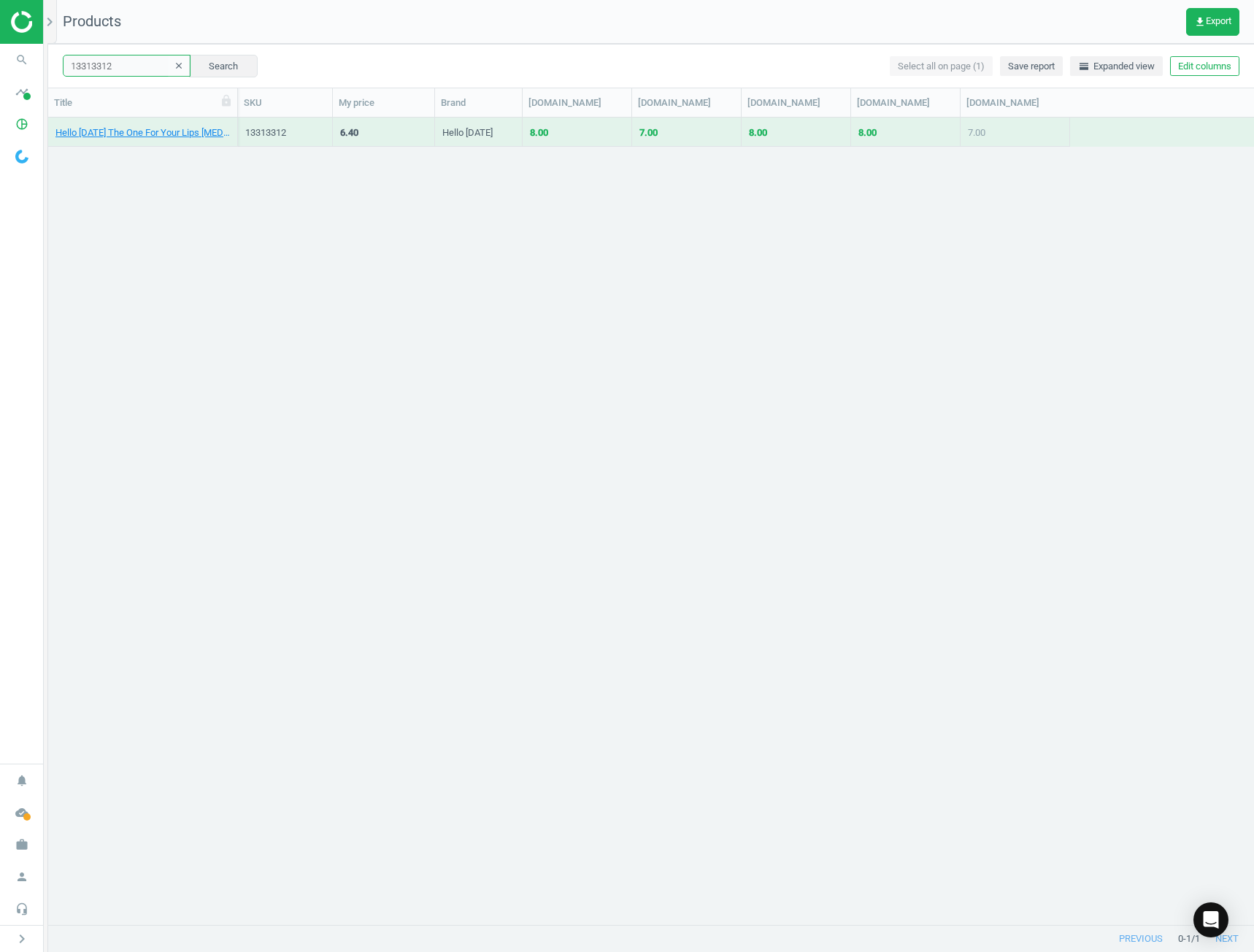
click at [103, 65] on input "13313312" at bounding box center [126, 65] width 128 height 22
type input "olaplex"
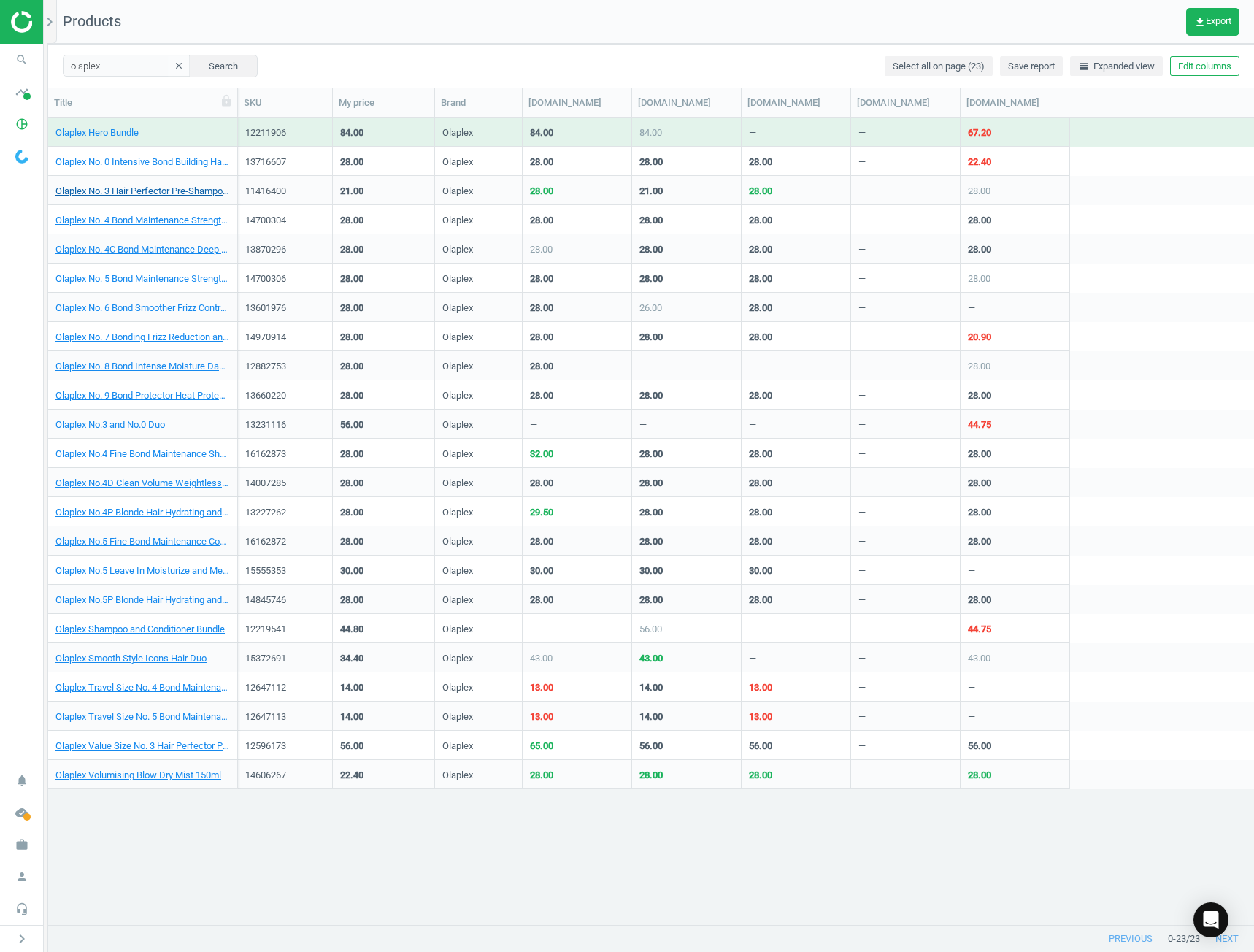
click at [134, 182] on div "Olaplex No. 3 Hair Perfector Pre-Shampoo Strengthening and Reparative Hair Trea…" at bounding box center [142, 190] width 174 height 25
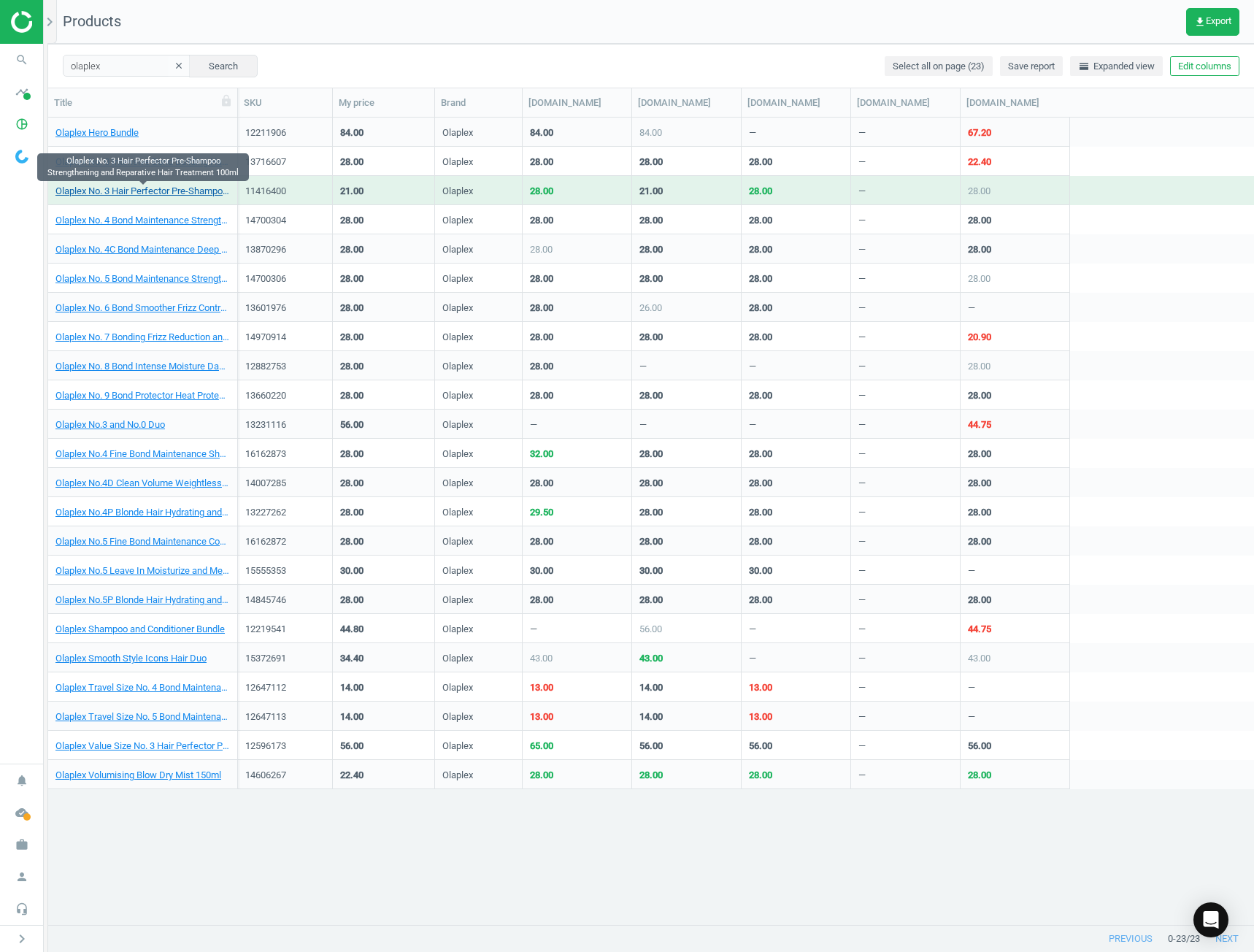
click at [139, 197] on link "Olaplex No. 3 Hair Perfector Pre-Shampoo Strengthening and Reparative Hair Trea…" at bounding box center [142, 191] width 174 height 13
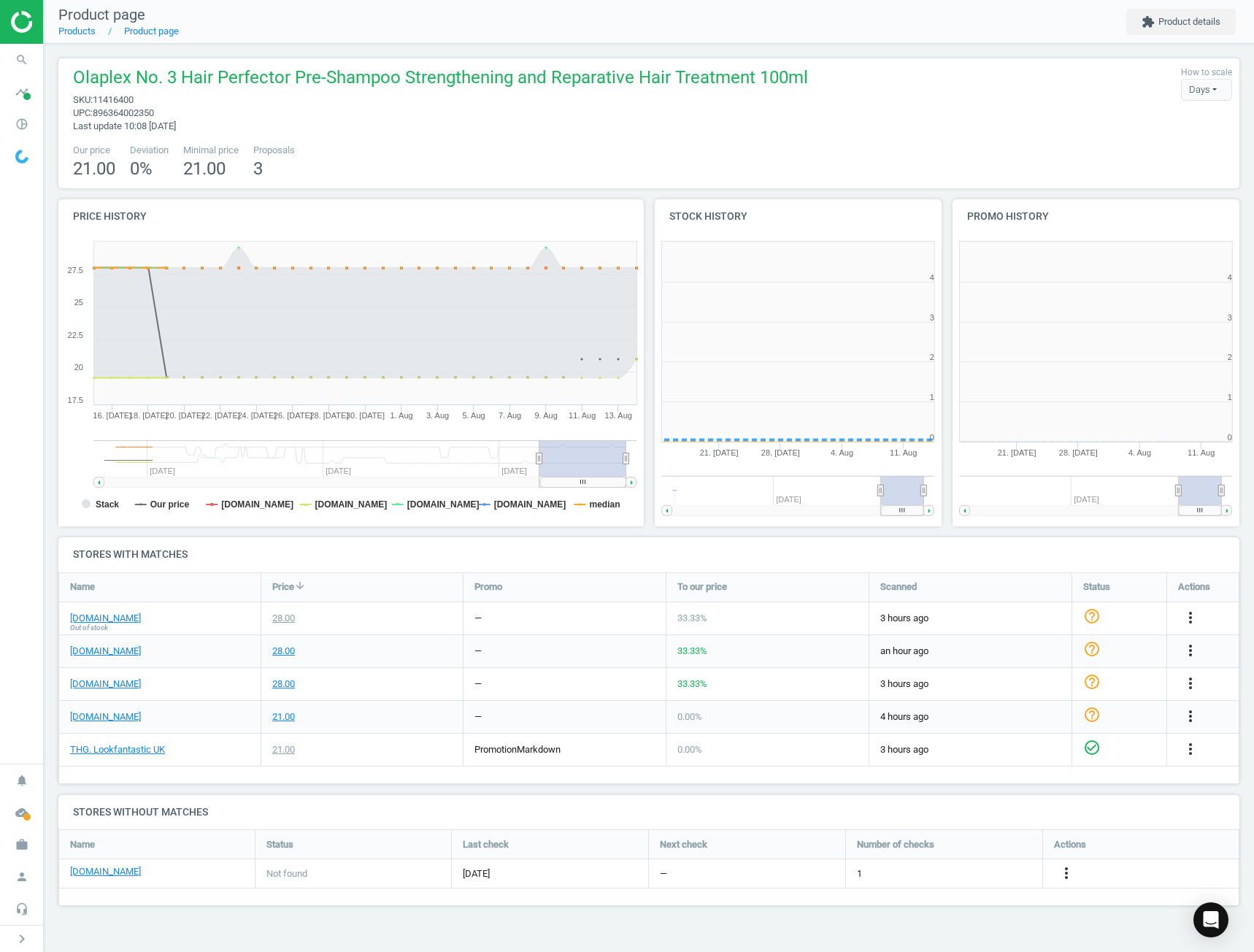
scroll to position [7, 7]
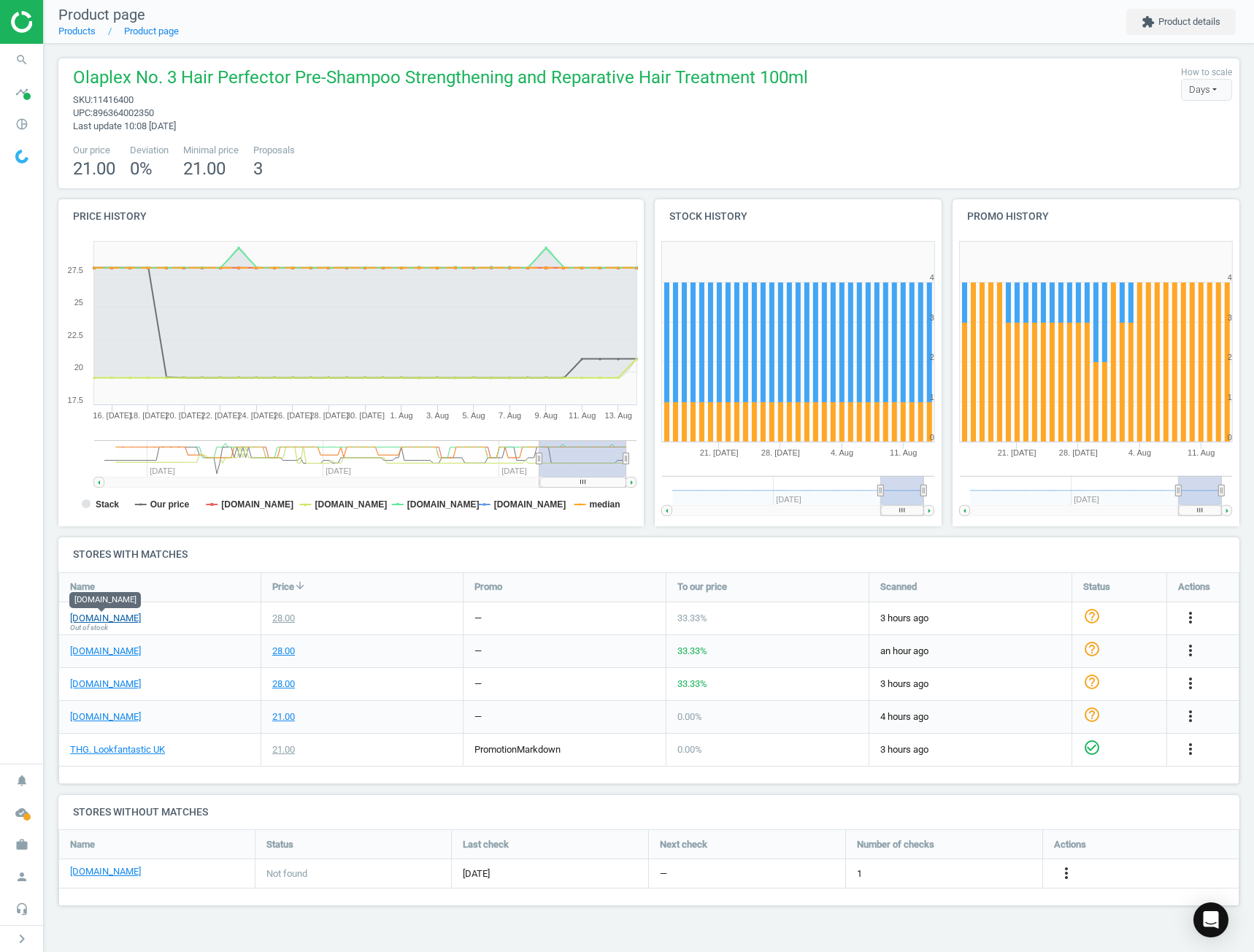
click at [90, 618] on link "[DOMAIN_NAME]" at bounding box center [105, 618] width 71 height 13
click at [1193, 611] on icon "more_vert" at bounding box center [1190, 617] width 17 height 17
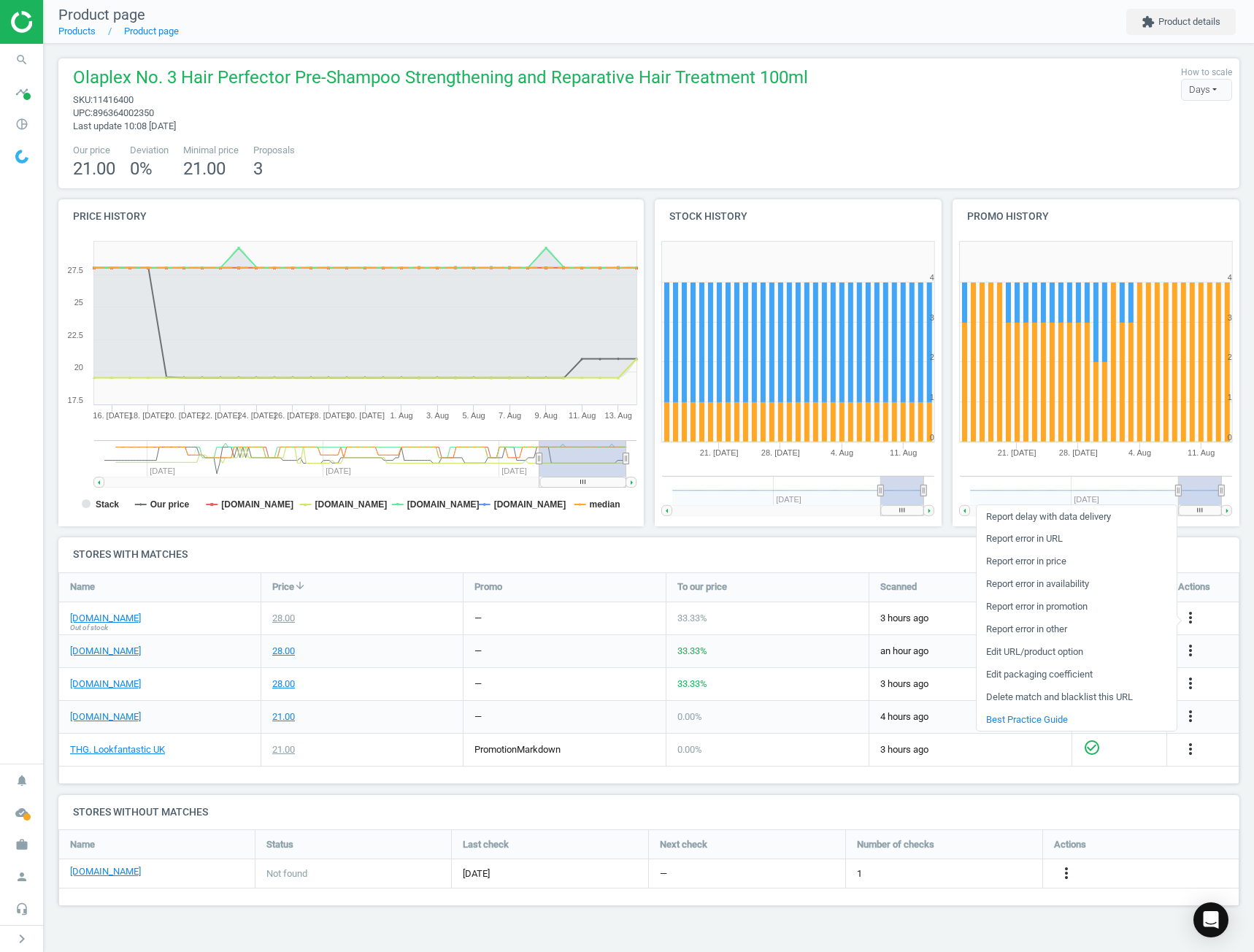
click at [1036, 657] on link "Edit URL/product option" at bounding box center [1077, 652] width 200 height 22
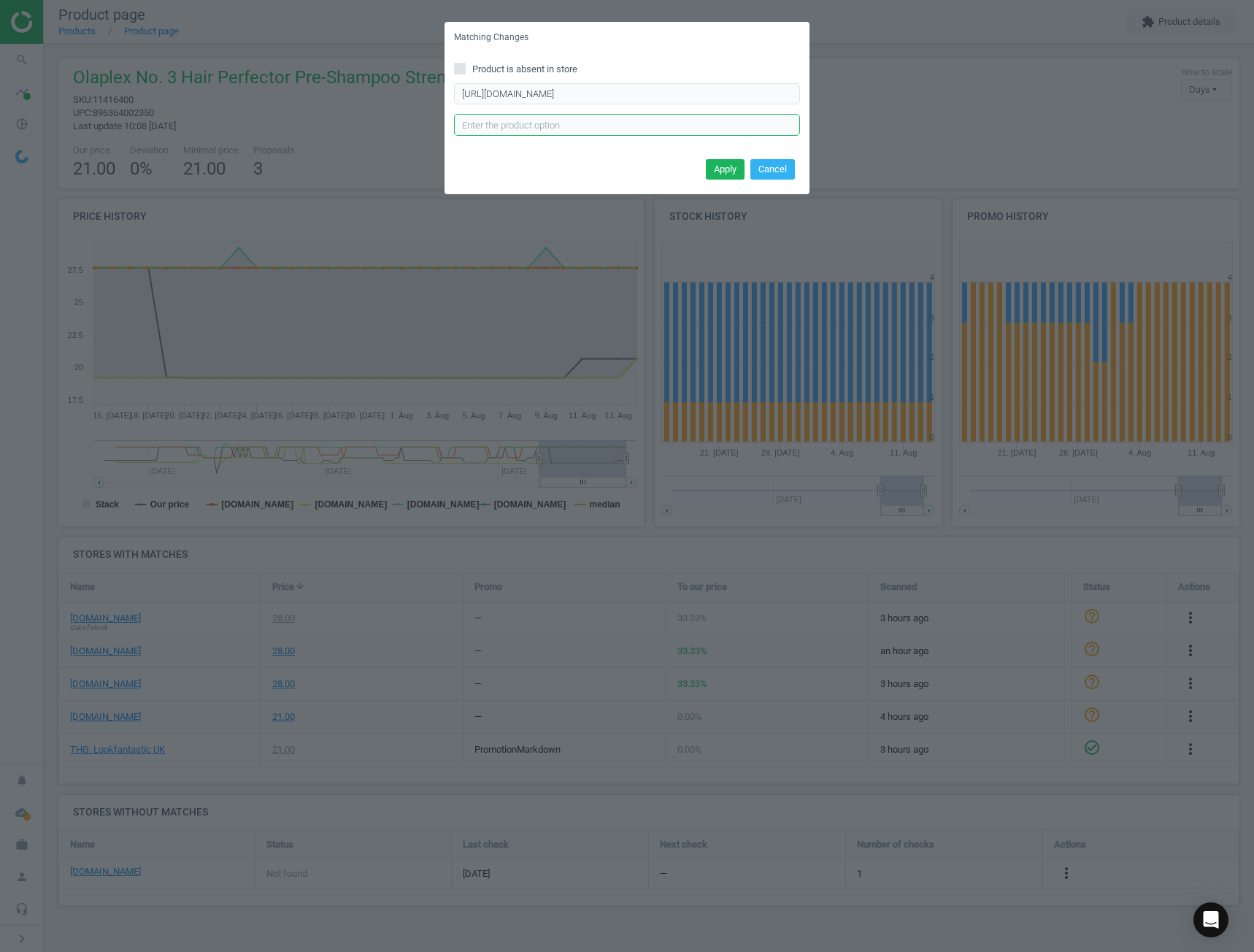
click at [479, 119] on input "text" at bounding box center [627, 124] width 346 height 22
type input "100ml"
click at [717, 169] on button "Apply" at bounding box center [725, 169] width 39 height 20
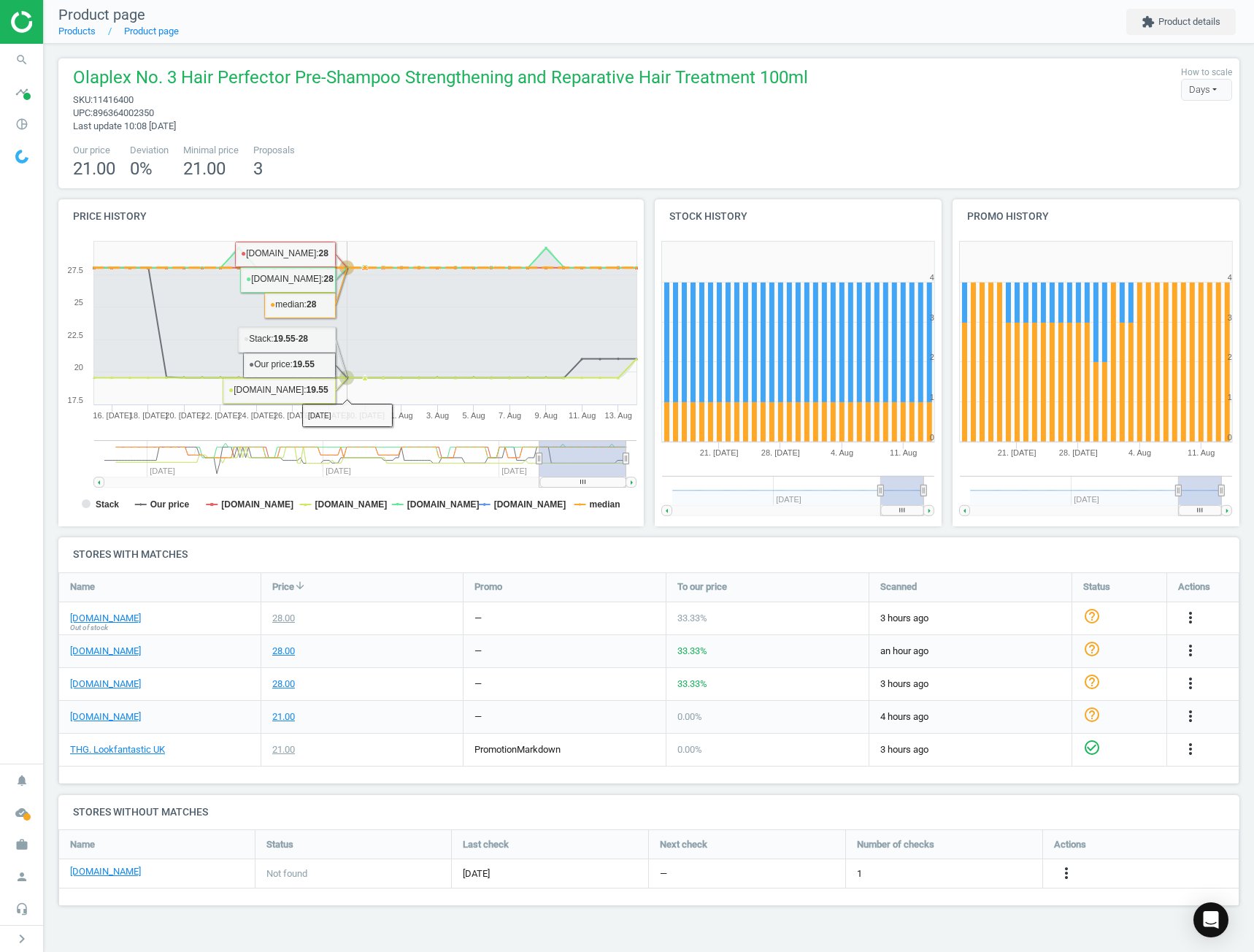
drag, startPoint x: 346, startPoint y: 313, endPoint x: 336, endPoint y: 308, distance: 11.2
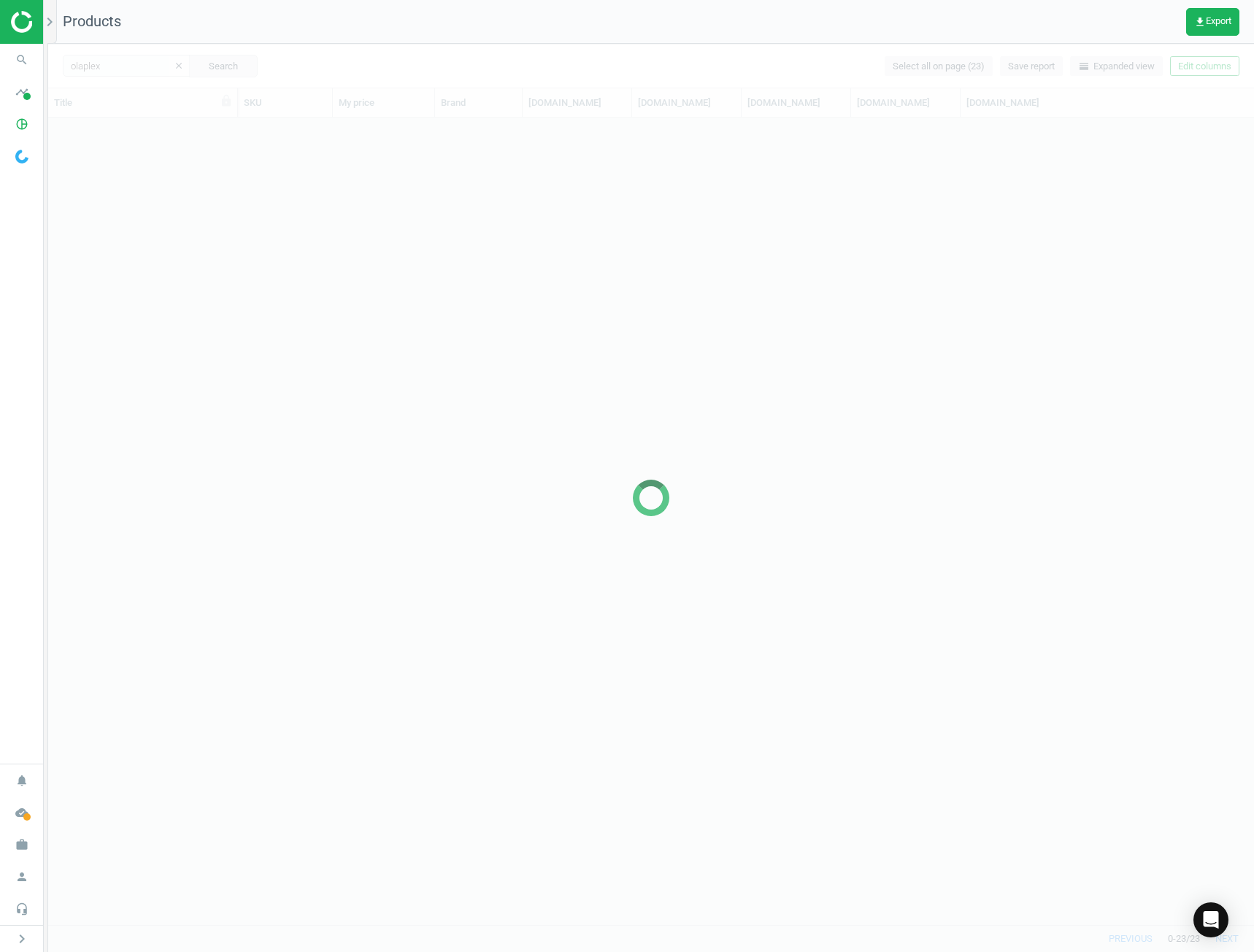
scroll to position [796, 1195]
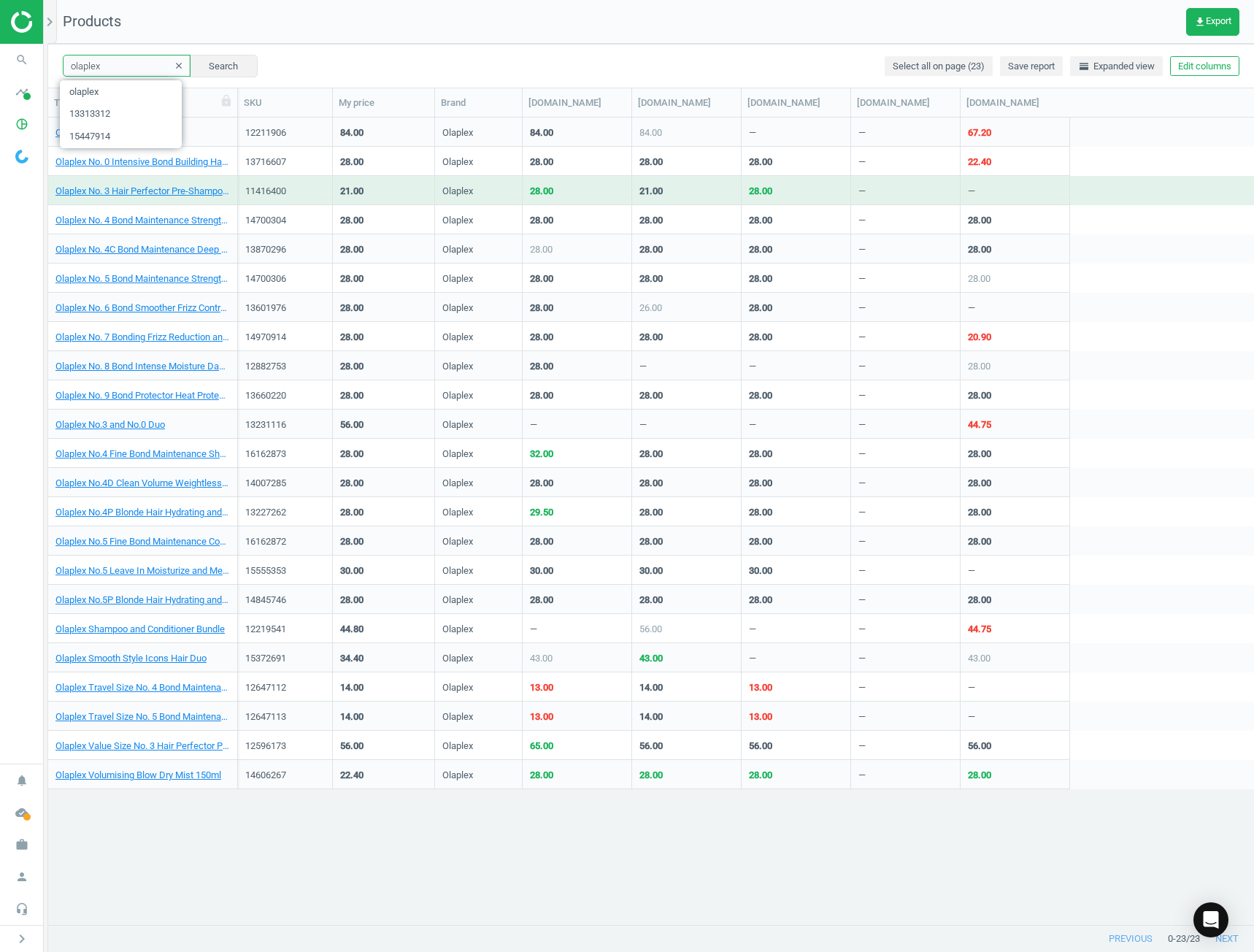
click at [120, 70] on input "olaplex" at bounding box center [126, 65] width 128 height 22
paste input "14989861"
type input "14989861"
click at [200, 66] on button "Search" at bounding box center [224, 65] width 69 height 22
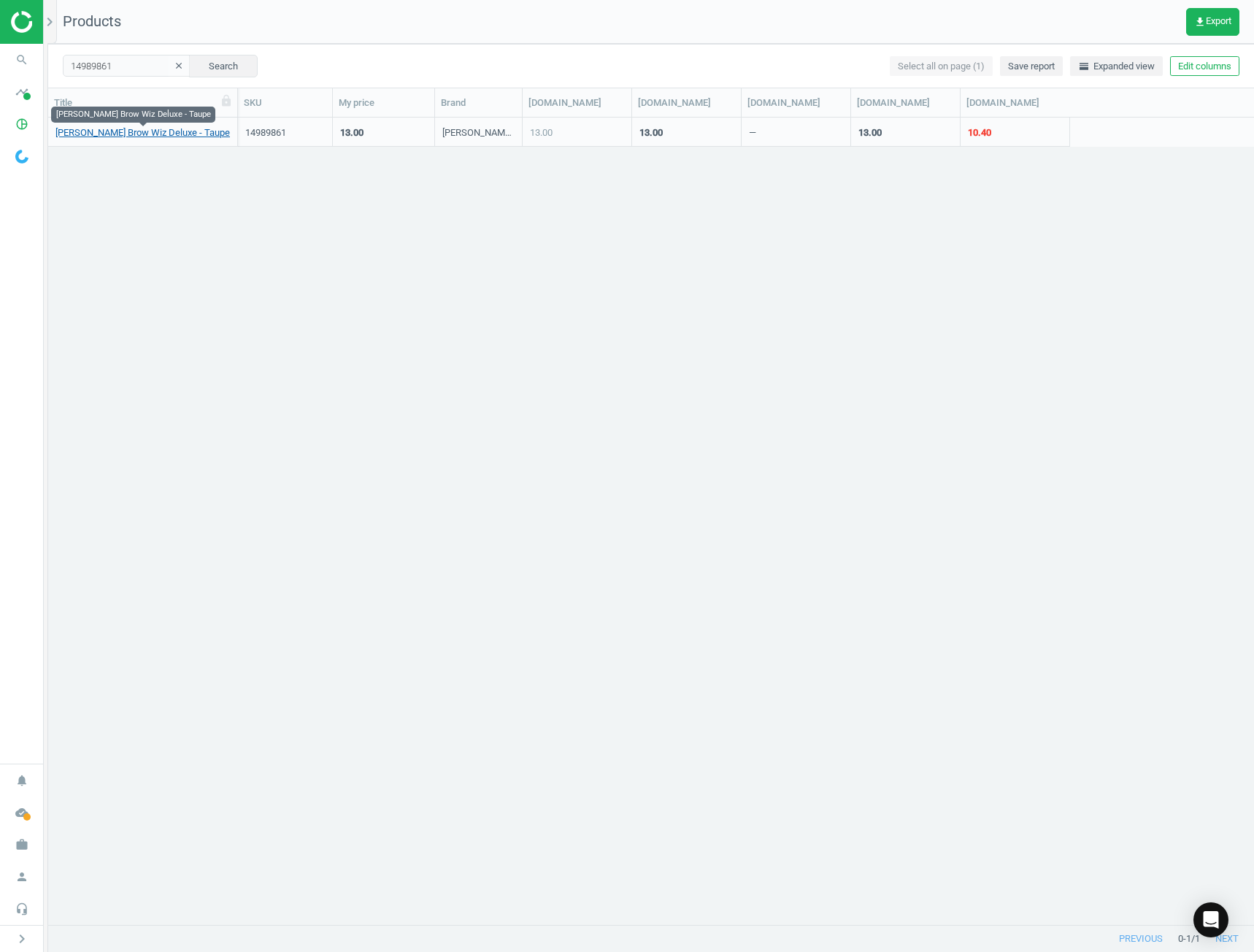
click at [99, 129] on link "[PERSON_NAME] Brow Wiz Deluxe - Taupe" at bounding box center [142, 133] width 174 height 13
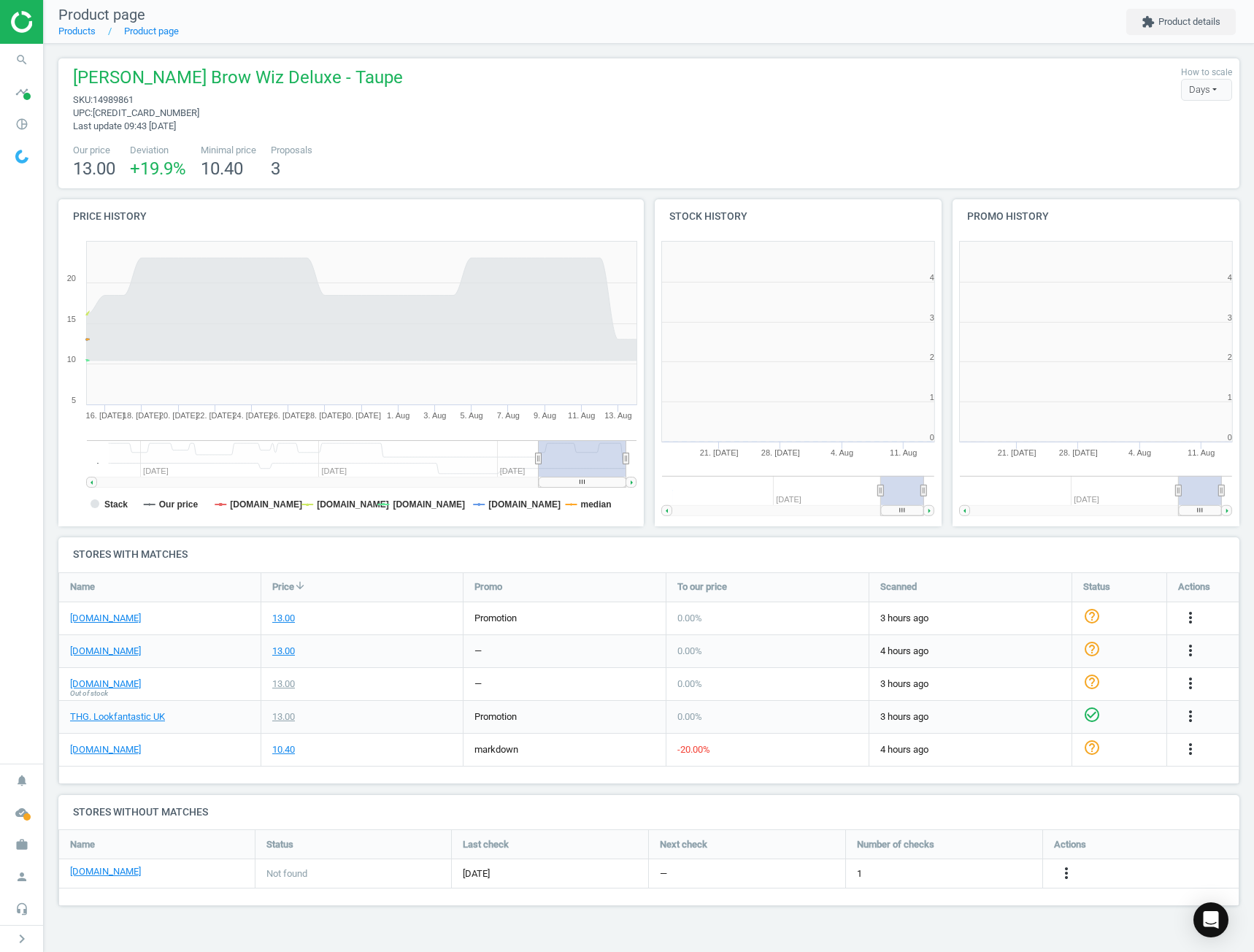
scroll to position [322, 318]
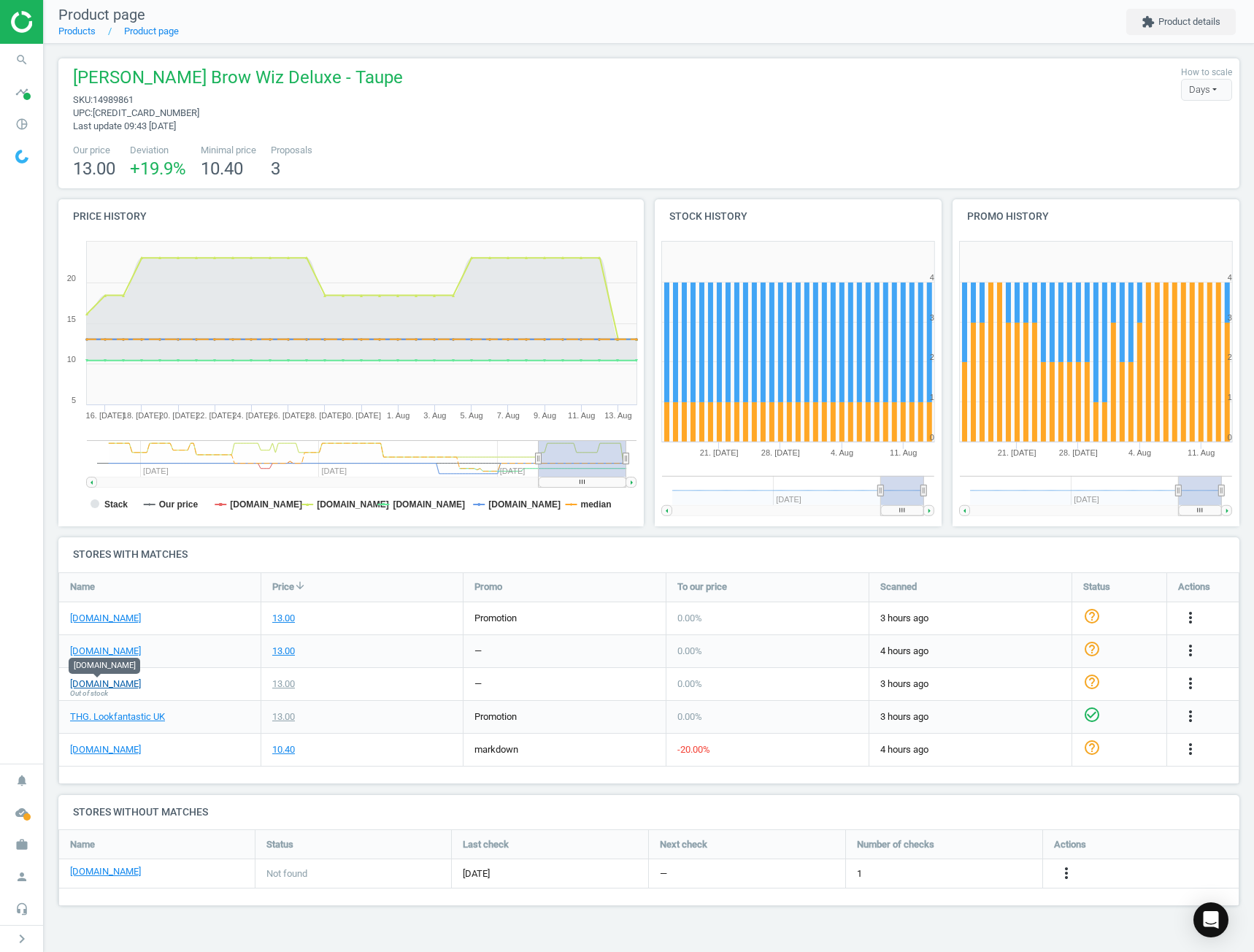
click at [105, 686] on link "[DOMAIN_NAME]" at bounding box center [105, 684] width 71 height 13
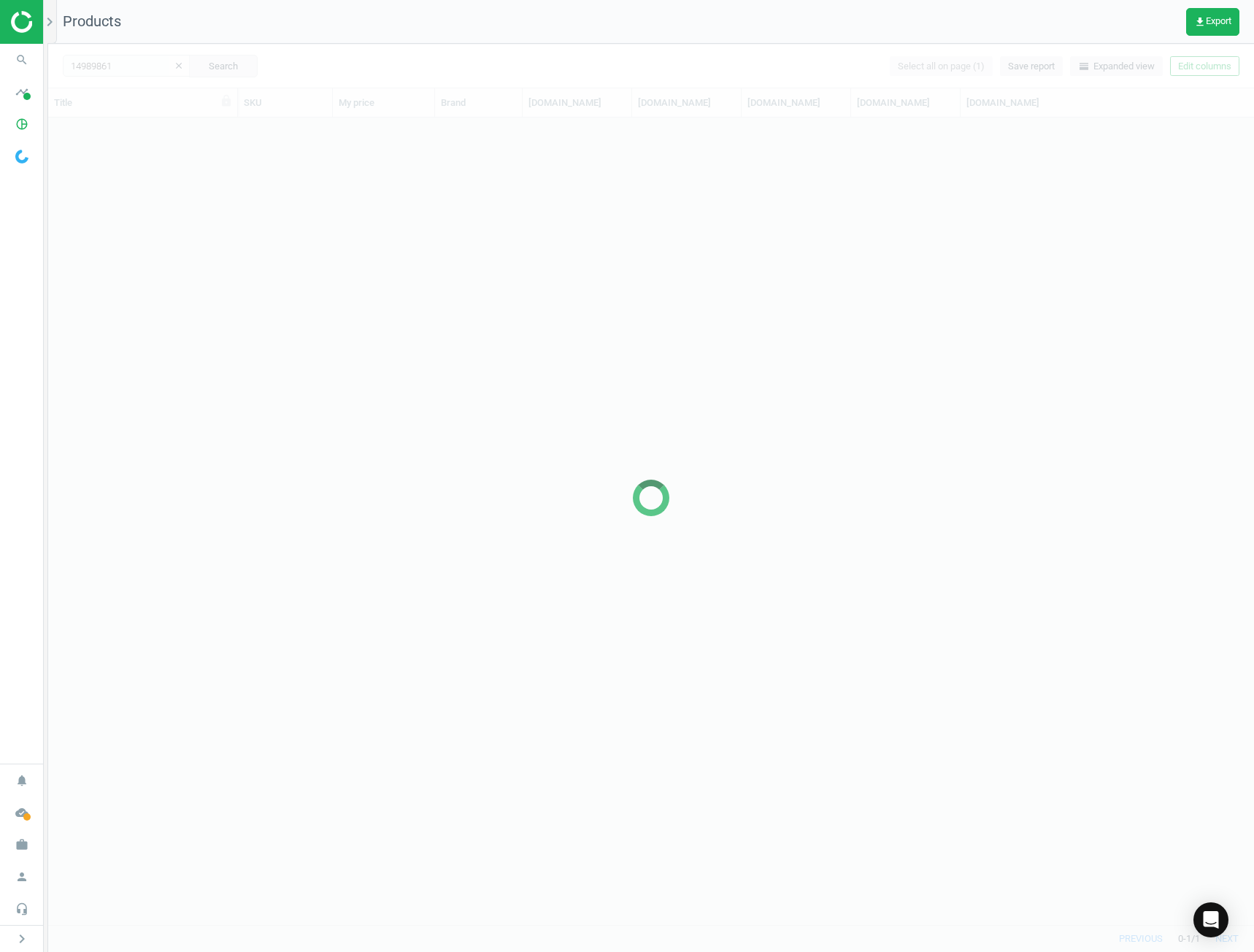
scroll to position [796, 1195]
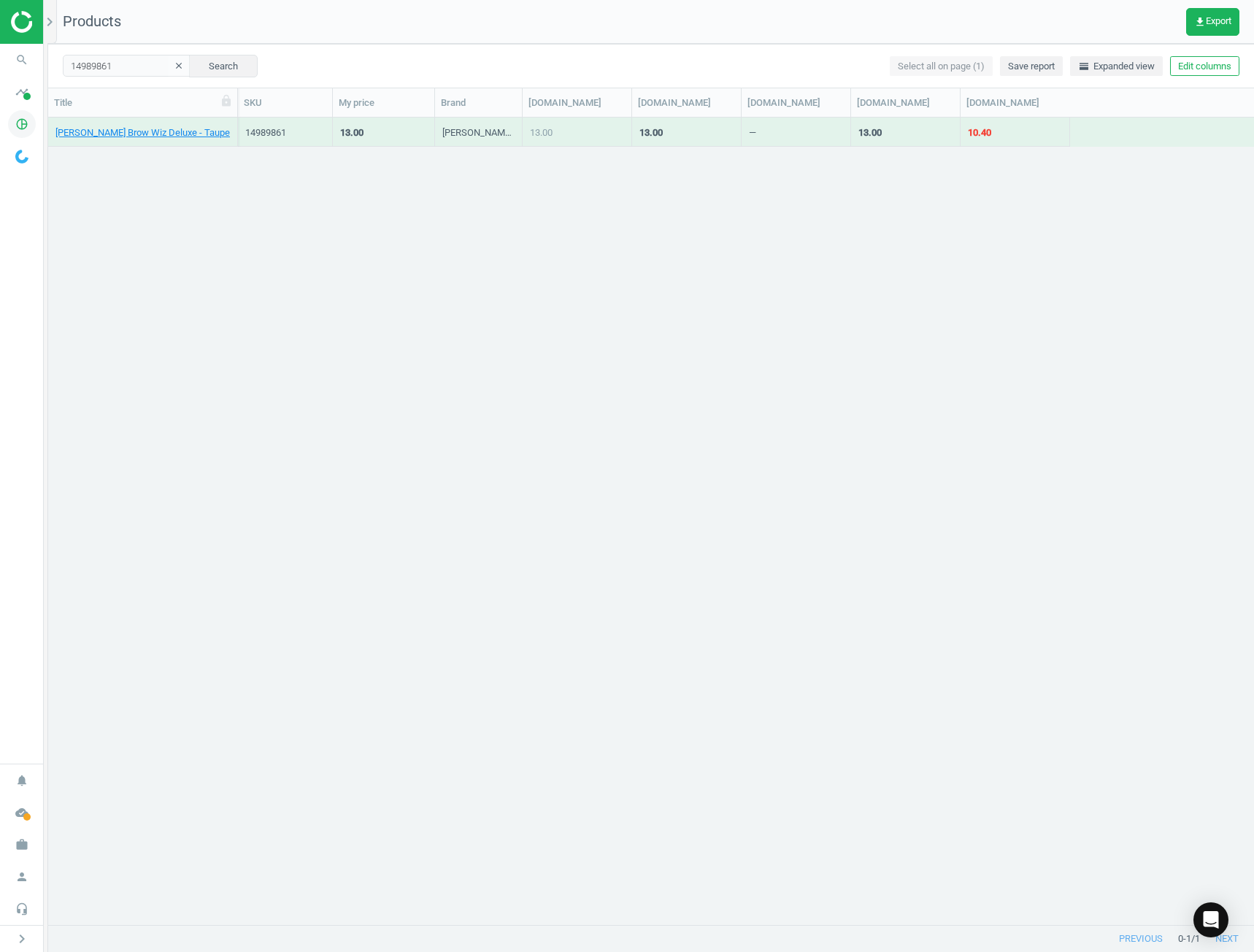
click at [17, 126] on icon "pie_chart_outlined" at bounding box center [22, 123] width 28 height 28
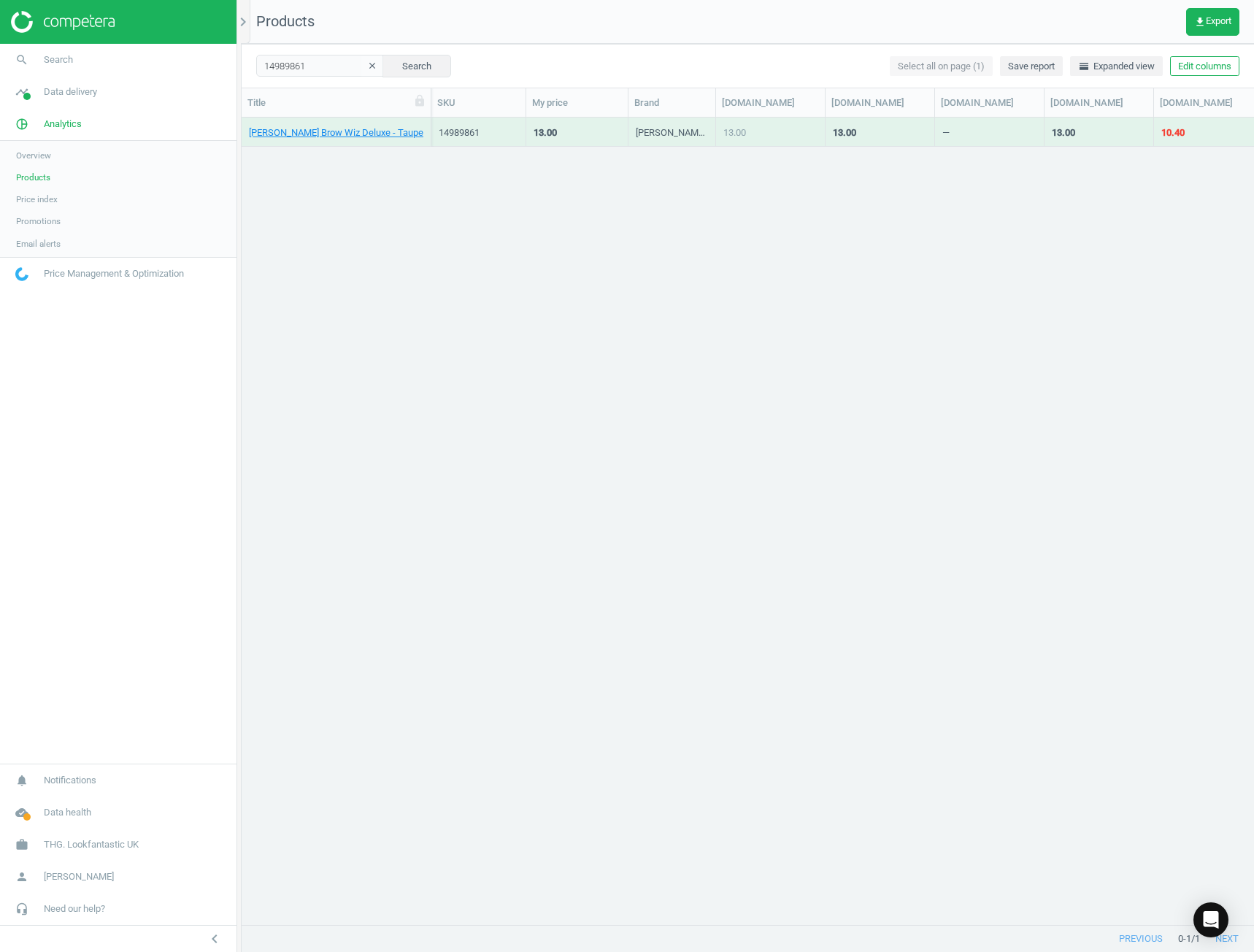
scroll to position [785, 1002]
click at [61, 176] on link "Products" at bounding box center [118, 177] width 236 height 22
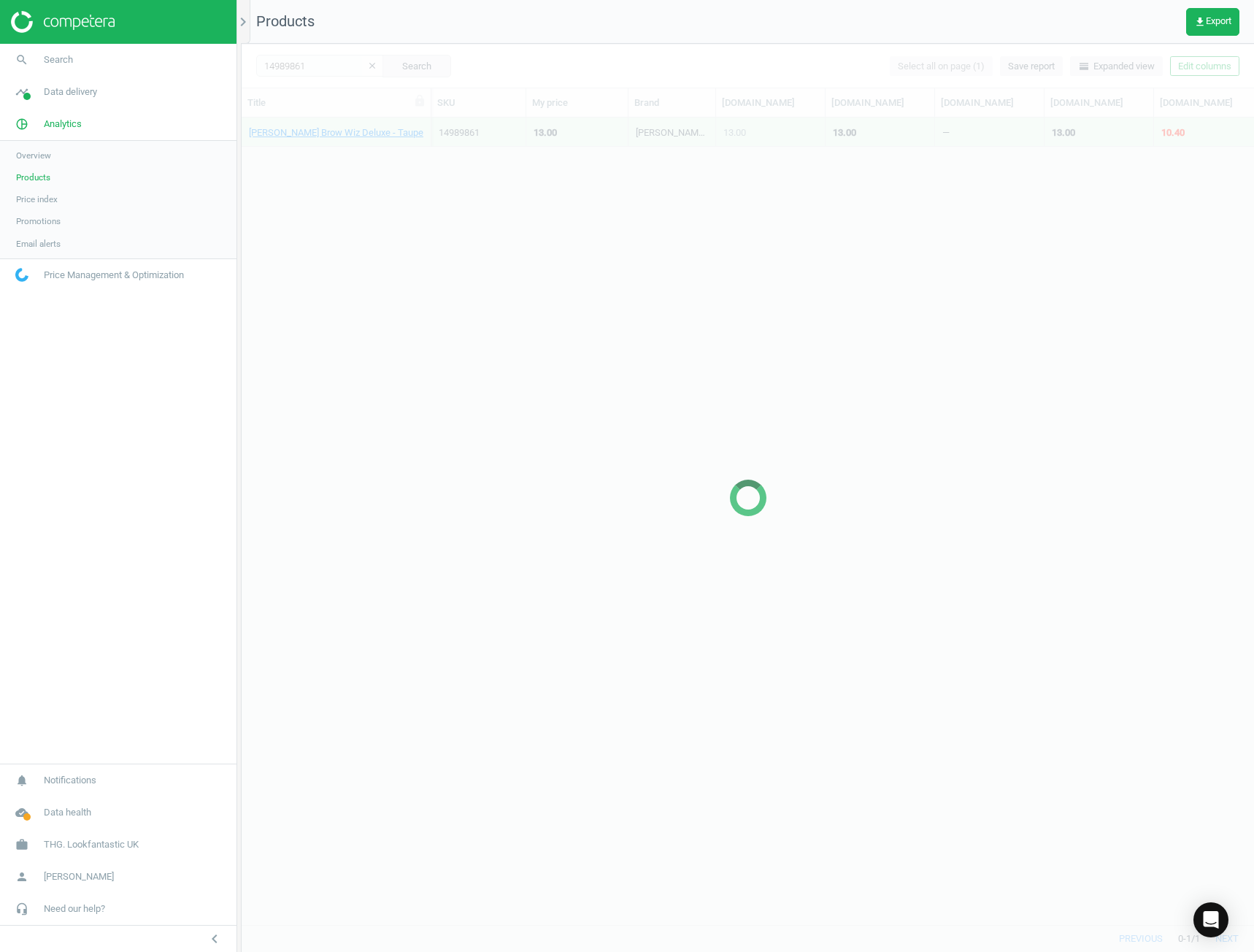
click at [209, 937] on icon "chevron_left" at bounding box center [214, 939] width 17 height 17
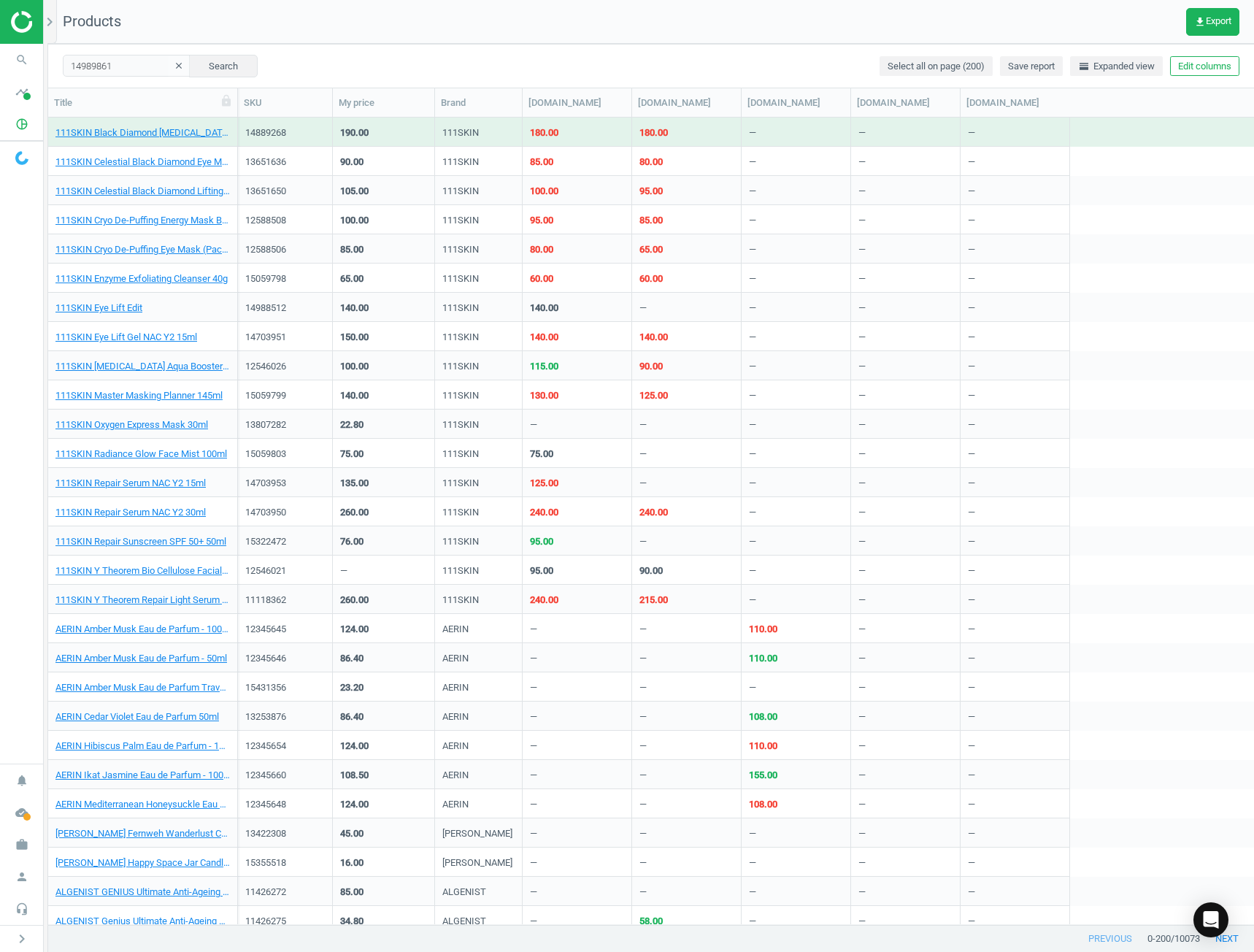
scroll to position [796, 1195]
click at [1196, 25] on icon "get_app" at bounding box center [1200, 22] width 12 height 12
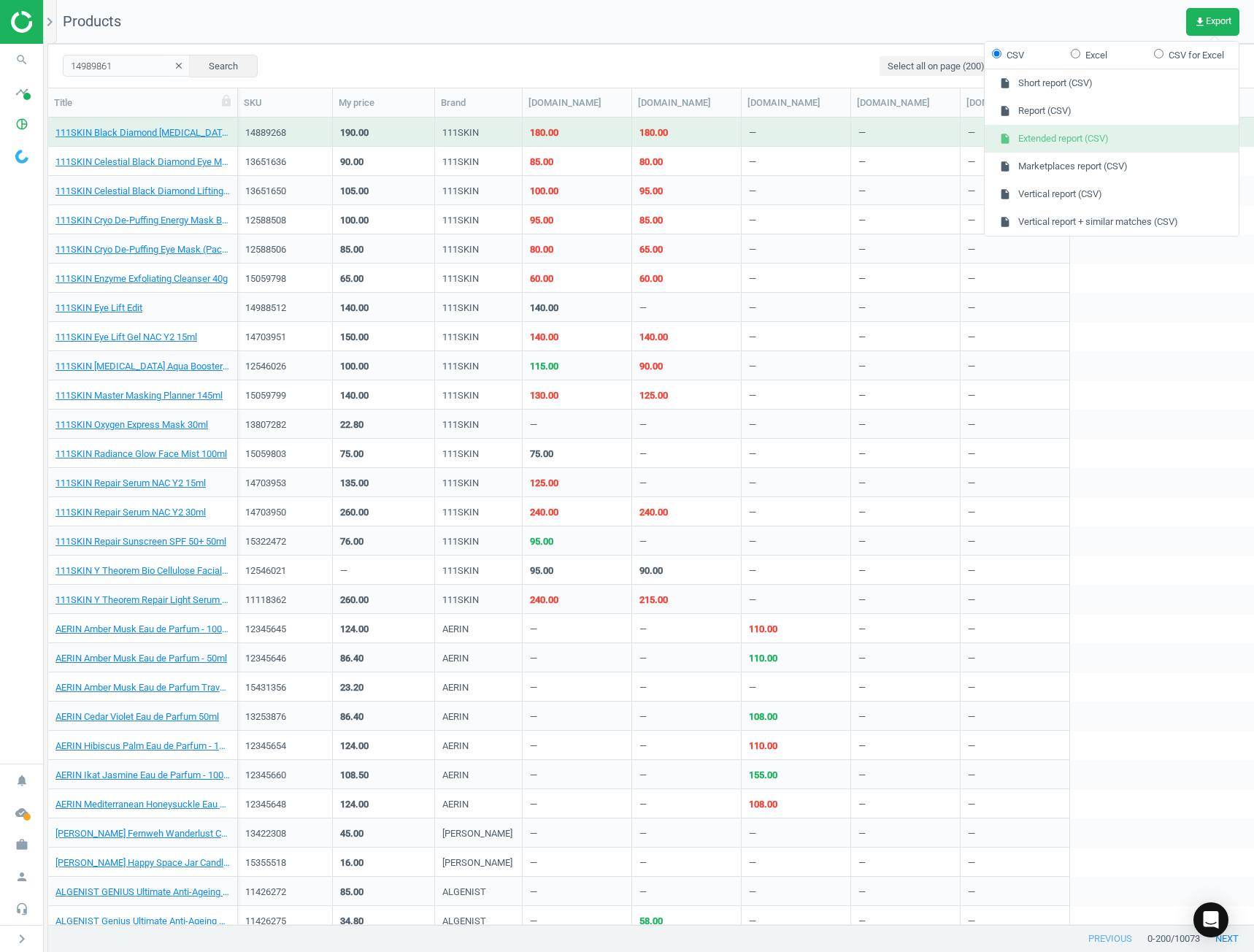
click at [1112, 142] on button "insert_drive_file Extended report (CSV)" at bounding box center [1112, 138] width 254 height 28
